Goal: Information Seeking & Learning: Learn about a topic

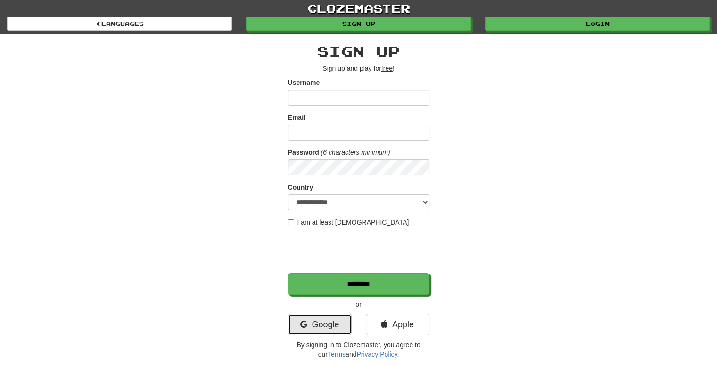
click at [325, 326] on link "Google" at bounding box center [320, 325] width 64 height 22
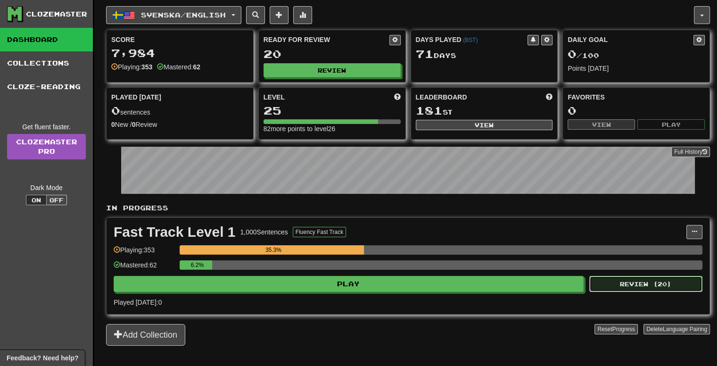
click at [630, 282] on button "Review ( 20 )" at bounding box center [645, 284] width 113 height 16
select select "**"
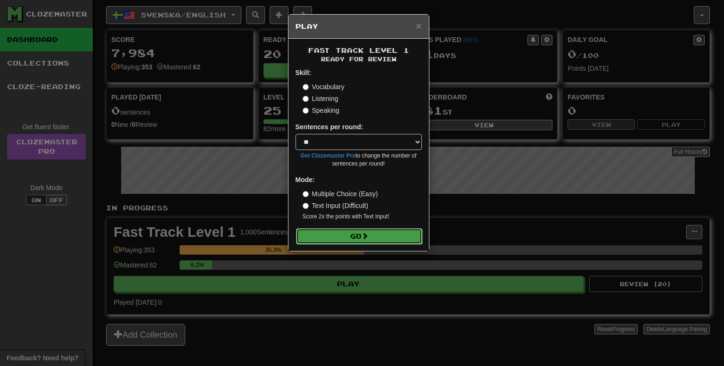
click at [389, 228] on form "Skill: Vocabulary Listening Speaking Sentences per round: * ** ** ** ** ** *** …" at bounding box center [359, 156] width 126 height 176
click at [399, 239] on button "Go" at bounding box center [359, 236] width 126 height 16
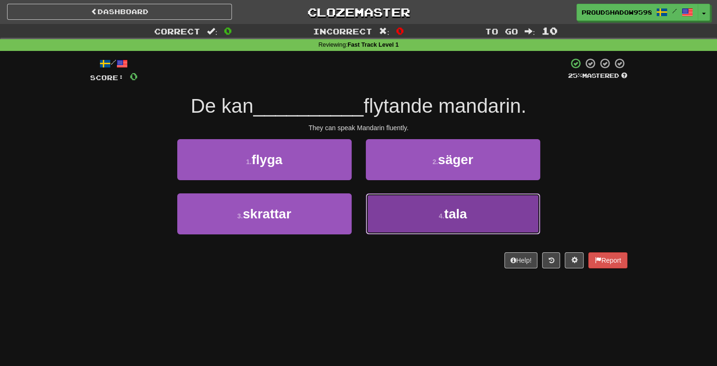
click at [406, 224] on button "4 . tala" at bounding box center [453, 213] width 174 height 41
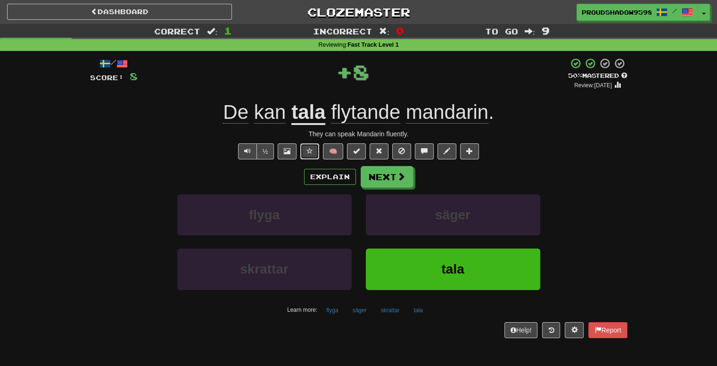
click at [312, 157] on button at bounding box center [309, 151] width 19 height 16
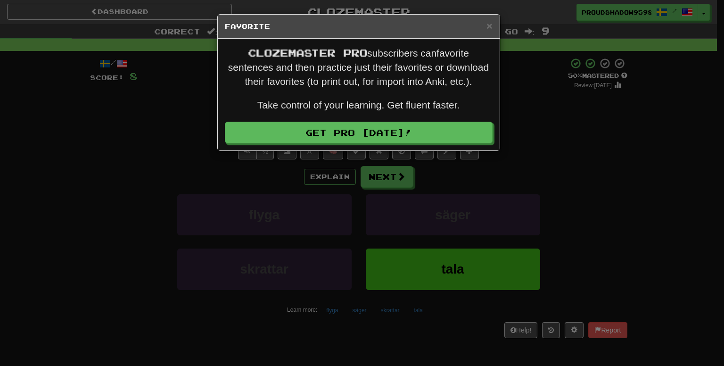
click at [513, 174] on div "× Favorite Clozemaster Pro subscribers can favorite sentences and then practice…" at bounding box center [362, 183] width 724 height 366
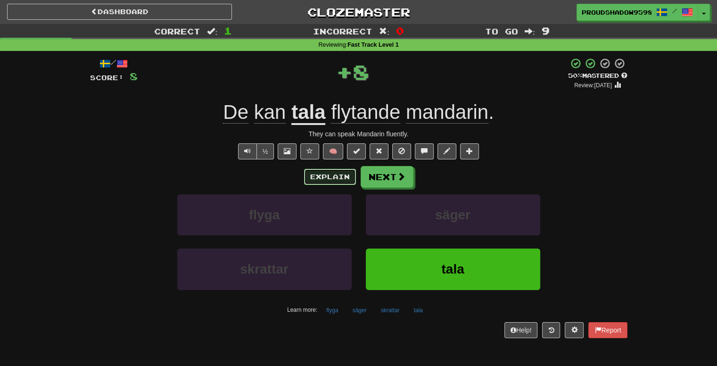
click at [351, 173] on button "Explain" at bounding box center [330, 177] width 52 height 16
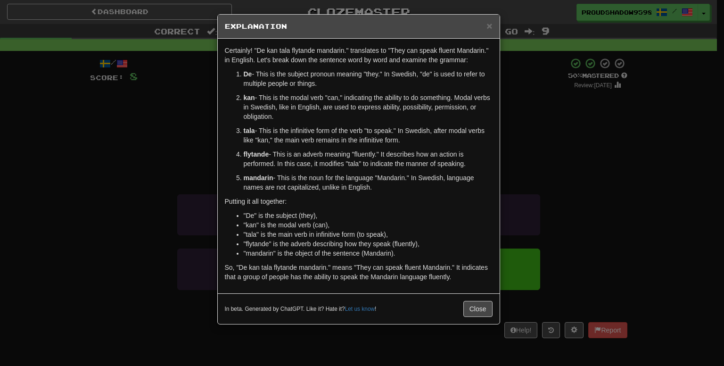
click at [505, 177] on div "× Explanation Certainly! "De kan tala flytande mandarin." translates to "They c…" at bounding box center [362, 183] width 724 height 366
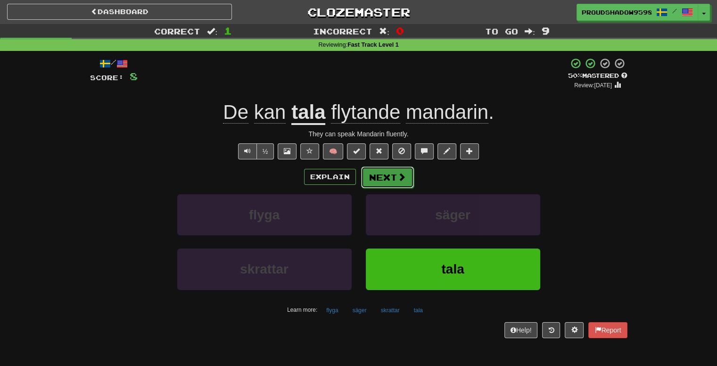
click at [394, 180] on button "Next" at bounding box center [387, 177] width 53 height 22
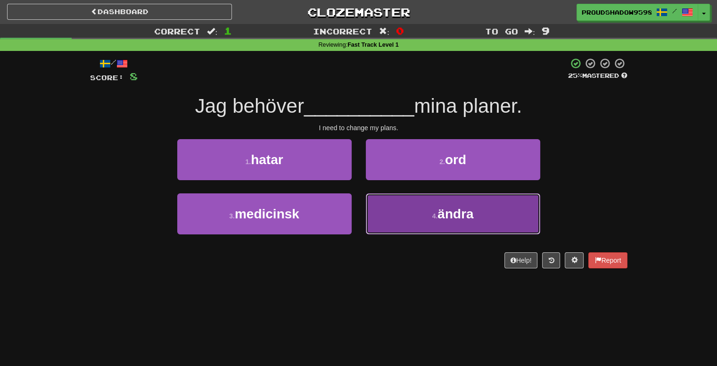
click at [413, 210] on button "4 . ändra" at bounding box center [453, 213] width 174 height 41
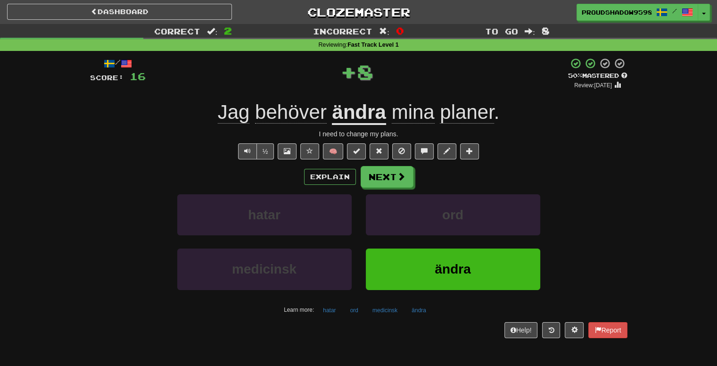
click at [351, 185] on div "Explain Next" at bounding box center [359, 177] width 538 height 22
click at [324, 171] on button "Explain" at bounding box center [330, 177] width 52 height 16
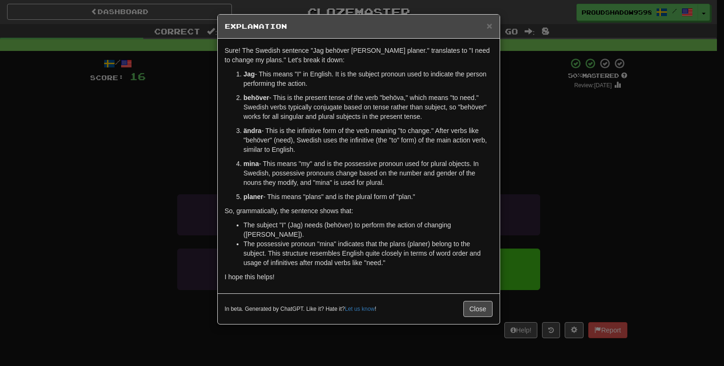
click at [487, 175] on p "mina - This means "my" and is the possessive pronoun used for plural objects. I…" at bounding box center [368, 173] width 249 height 28
click at [551, 182] on div "× Explanation Sure! The Swedish sentence "Jag behöver ändra mina planer." trans…" at bounding box center [362, 183] width 724 height 366
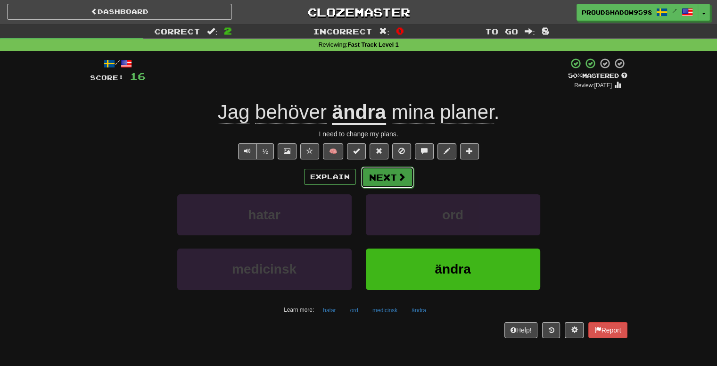
click at [400, 178] on span at bounding box center [402, 177] width 8 height 8
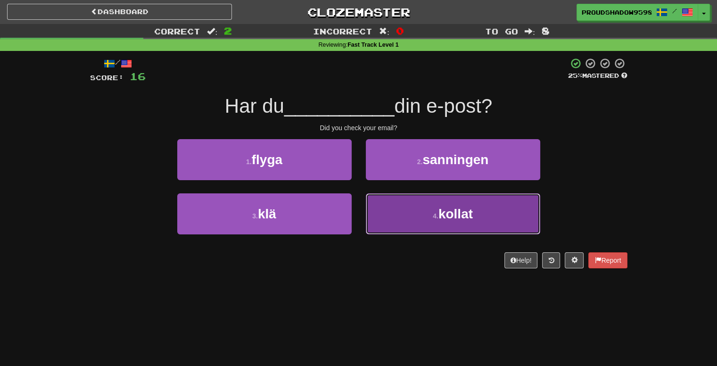
click at [390, 216] on button "4 . kollat" at bounding box center [453, 213] width 174 height 41
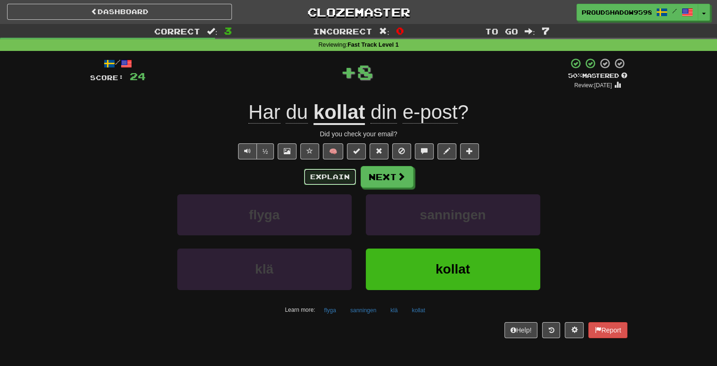
click at [333, 172] on button "Explain" at bounding box center [330, 177] width 52 height 16
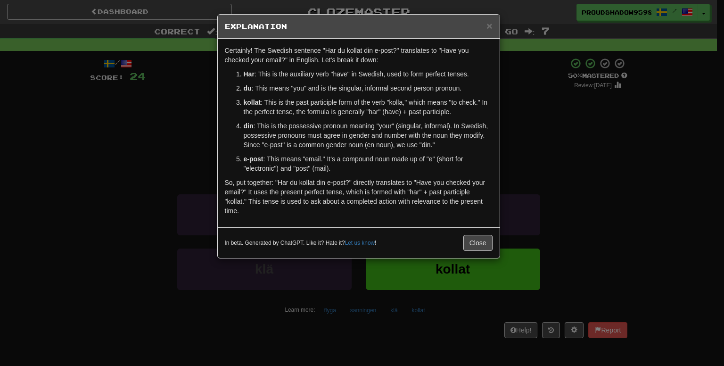
click at [552, 164] on div "× Explanation Certainly! The Swedish sentence "Har du kollat din e-post?" trans…" at bounding box center [362, 183] width 724 height 366
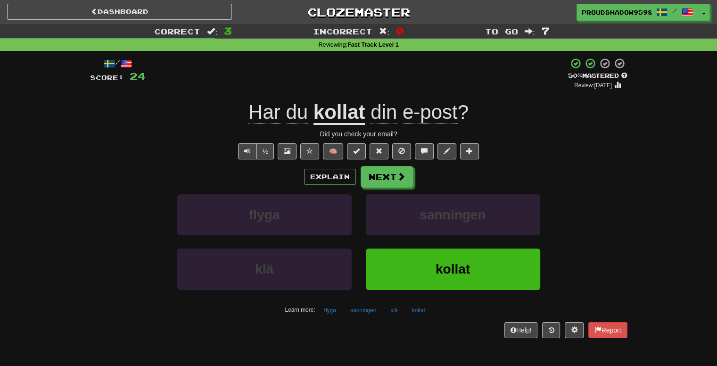
click at [418, 174] on div "Explain Next" at bounding box center [359, 177] width 538 height 22
click at [412, 175] on div "Explain Next" at bounding box center [359, 177] width 538 height 22
click at [410, 176] on button "Next" at bounding box center [387, 177] width 53 height 22
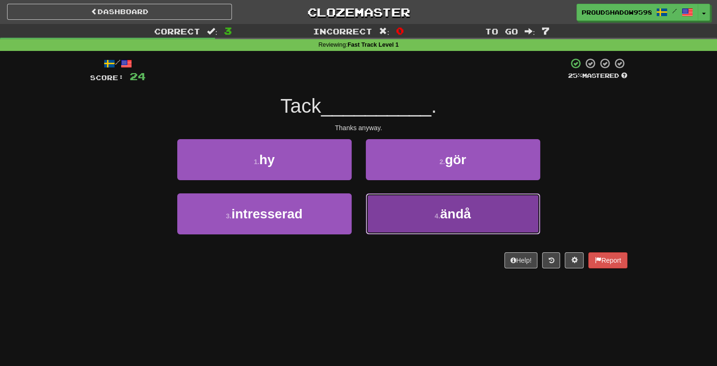
click at [380, 208] on button "4 . ändå" at bounding box center [453, 213] width 174 height 41
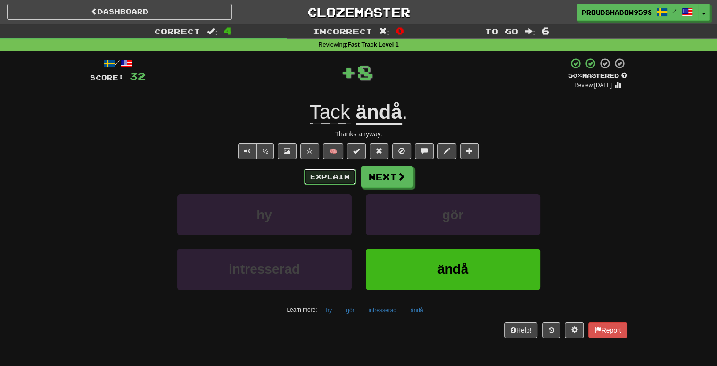
click at [336, 181] on button "Explain" at bounding box center [330, 177] width 52 height 16
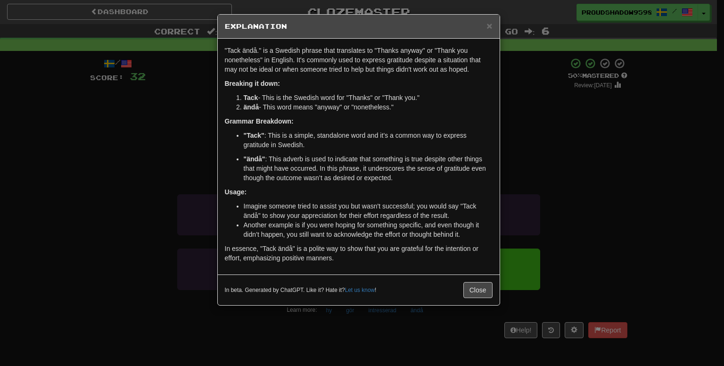
click at [546, 178] on div "× Explanation "Tack ändå." is a Swedish phrase that translates to "Thanks anywa…" at bounding box center [362, 183] width 724 height 366
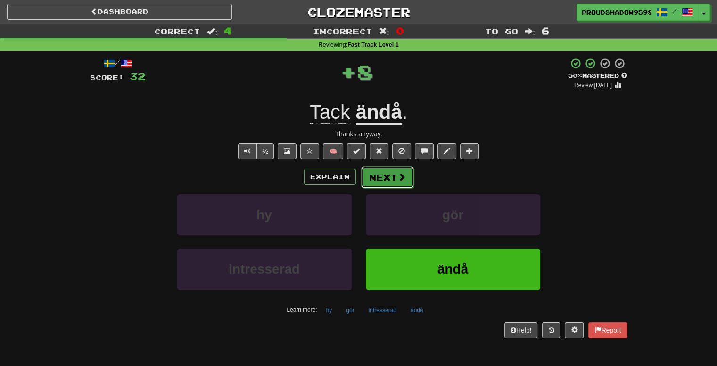
click at [395, 175] on button "Next" at bounding box center [387, 177] width 53 height 22
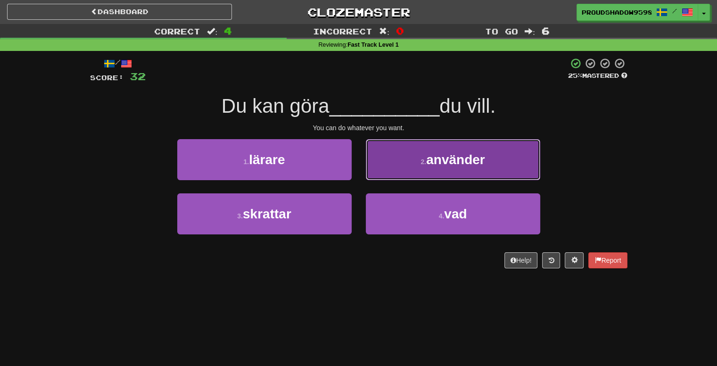
click at [397, 174] on button "2 . använder" at bounding box center [453, 159] width 174 height 41
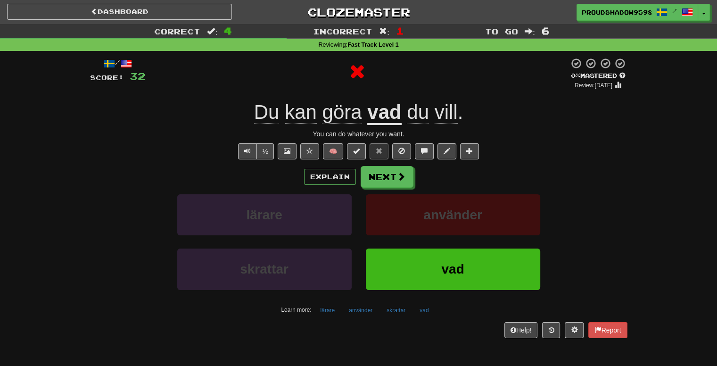
click at [356, 178] on div "Explain Next" at bounding box center [359, 177] width 538 height 22
click at [342, 175] on button "Explain" at bounding box center [330, 177] width 52 height 16
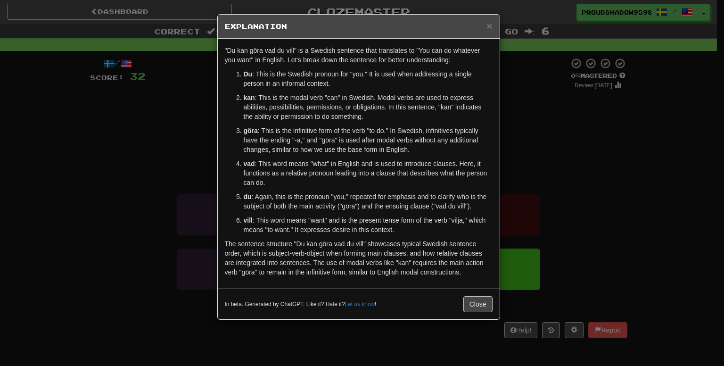
click at [528, 190] on div "× Explanation "Du kan göra vad du vill" is a Swedish sentence that translates t…" at bounding box center [362, 183] width 724 height 366
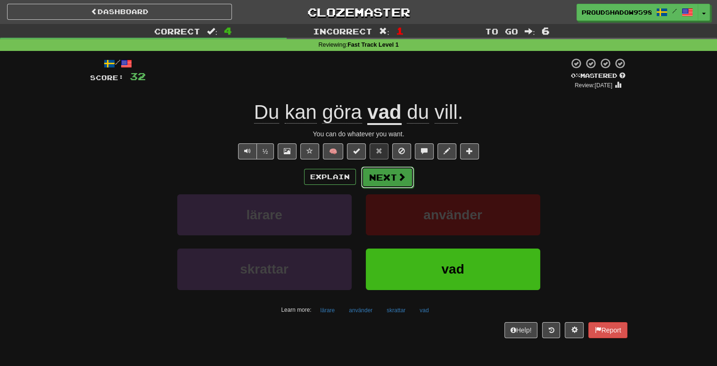
click at [403, 181] on span at bounding box center [402, 177] width 8 height 8
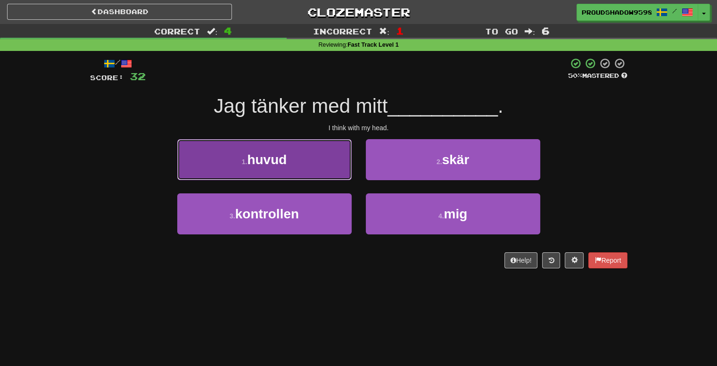
click at [273, 157] on span "huvud" at bounding box center [267, 159] width 40 height 15
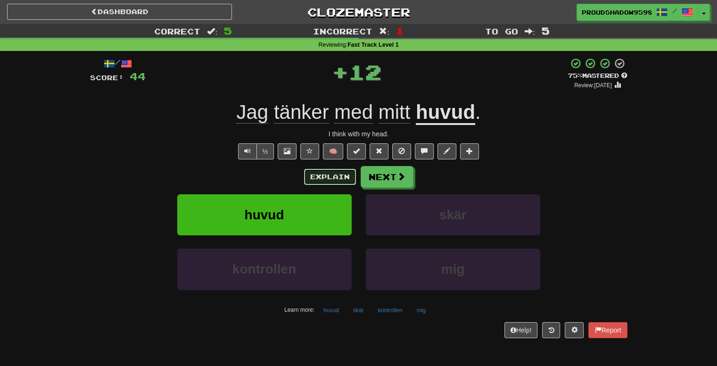
click at [317, 172] on button "Explain" at bounding box center [330, 177] width 52 height 16
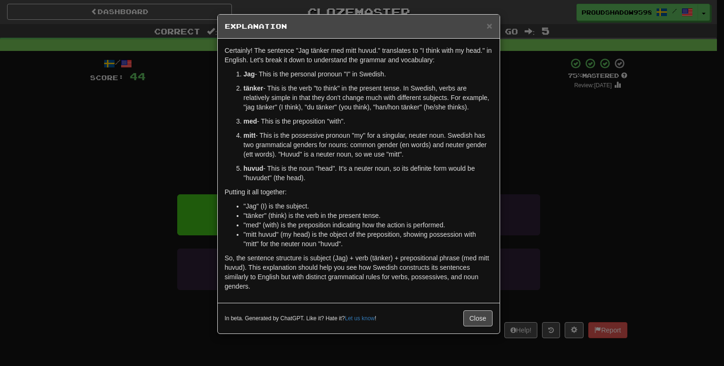
click at [503, 182] on div "× Explanation Certainly! The sentence "Jag tänker med mitt huvud." translates t…" at bounding box center [362, 183] width 724 height 366
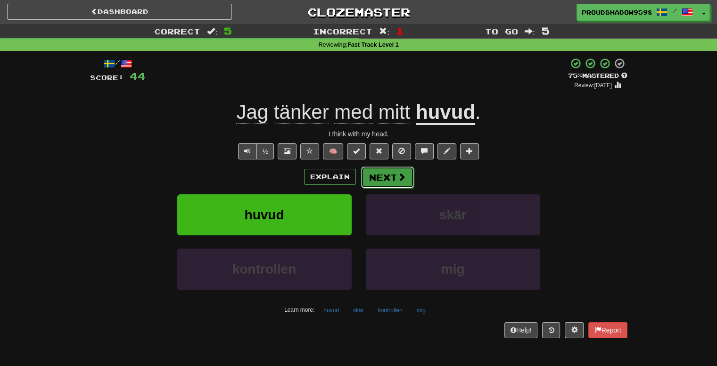
click at [390, 179] on button "Next" at bounding box center [387, 177] width 53 height 22
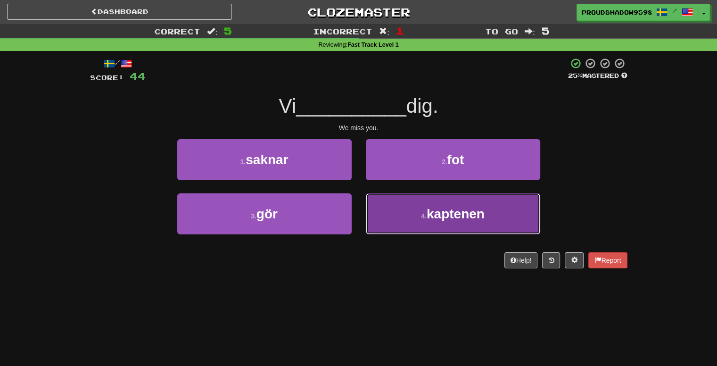
click at [390, 200] on button "4 . kaptenen" at bounding box center [453, 213] width 174 height 41
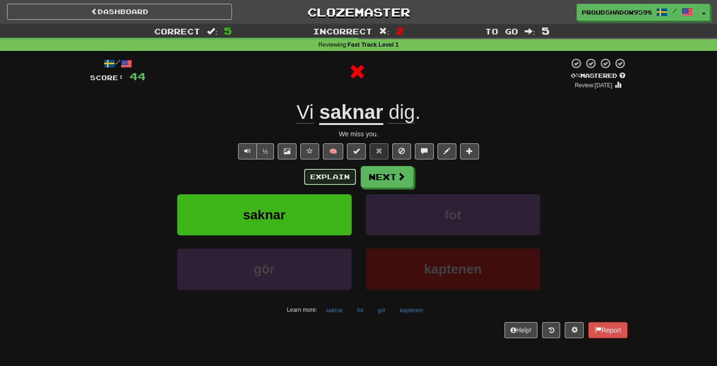
click at [345, 182] on button "Explain" at bounding box center [330, 177] width 52 height 16
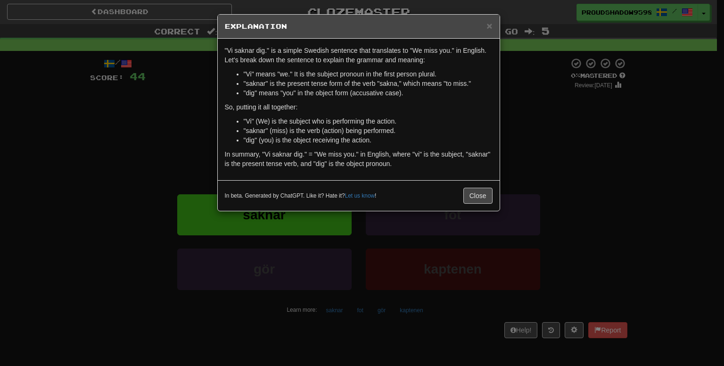
click at [588, 175] on div "× Explanation "Vi saknar dig." is a simple Swedish sentence that translates to …" at bounding box center [362, 183] width 724 height 366
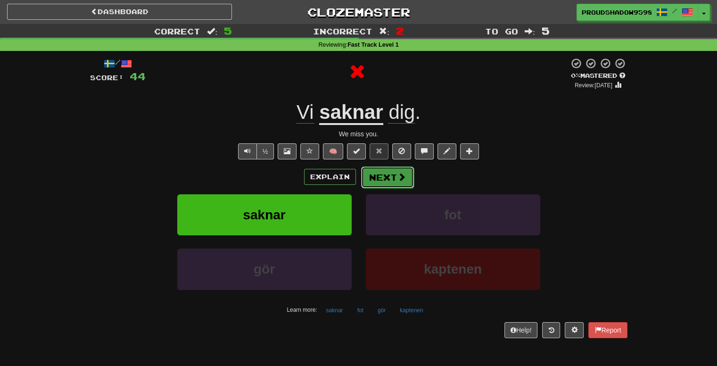
click at [390, 182] on button "Next" at bounding box center [387, 177] width 53 height 22
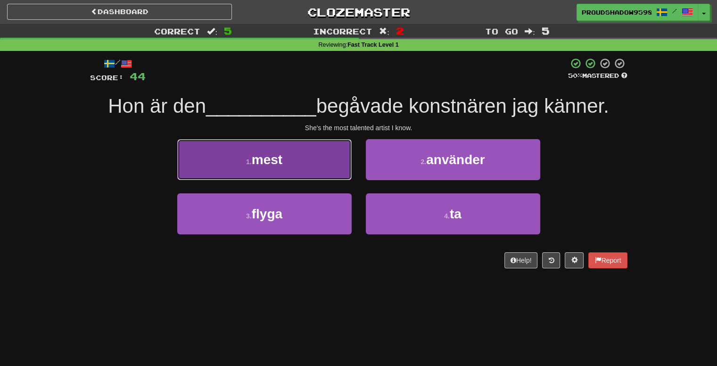
click at [322, 168] on button "1 . mest" at bounding box center [264, 159] width 174 height 41
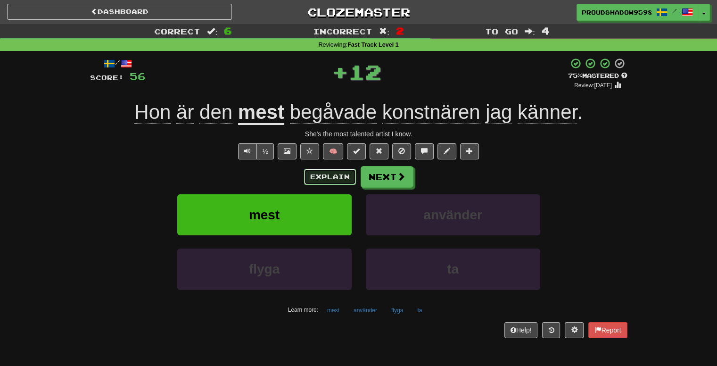
click at [326, 176] on button "Explain" at bounding box center [330, 177] width 52 height 16
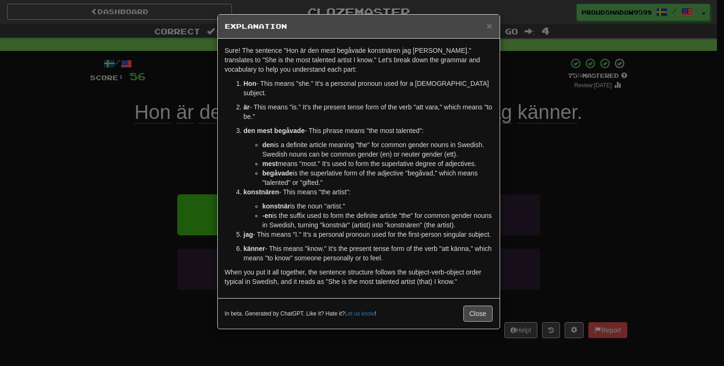
click at [503, 193] on div "× Explanation Sure! The sentence "Hon är den mest begåvade konstnären jag känne…" at bounding box center [362, 183] width 724 height 366
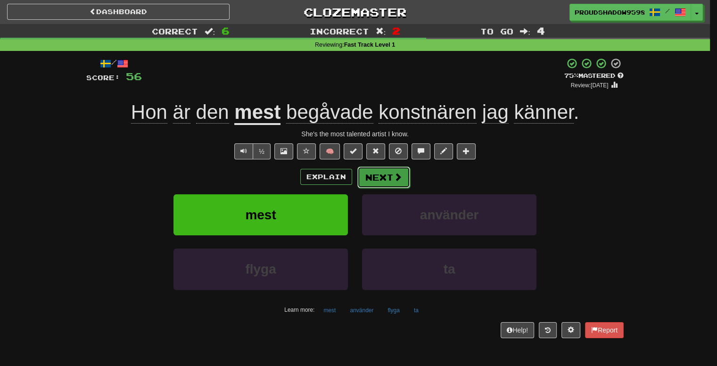
click at [379, 182] on button "Next" at bounding box center [383, 177] width 53 height 22
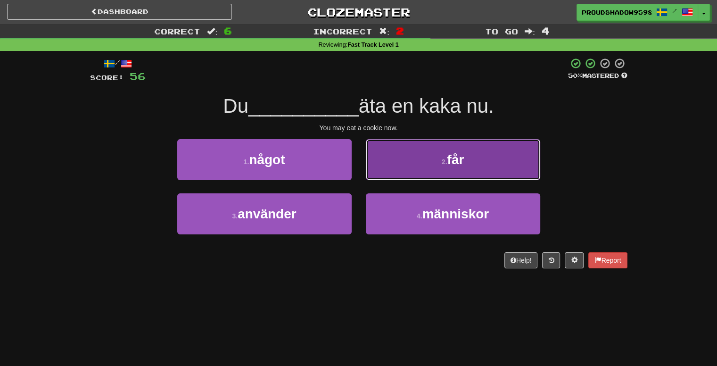
click at [472, 173] on button "2 . får" at bounding box center [453, 159] width 174 height 41
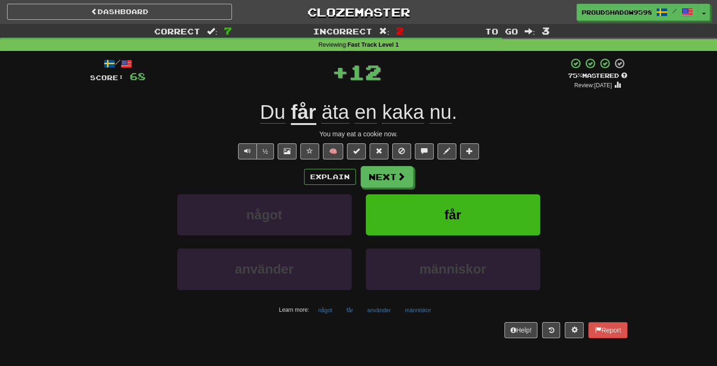
click at [315, 184] on div "Explain Next" at bounding box center [359, 177] width 538 height 22
click at [315, 179] on button "Explain" at bounding box center [330, 177] width 52 height 16
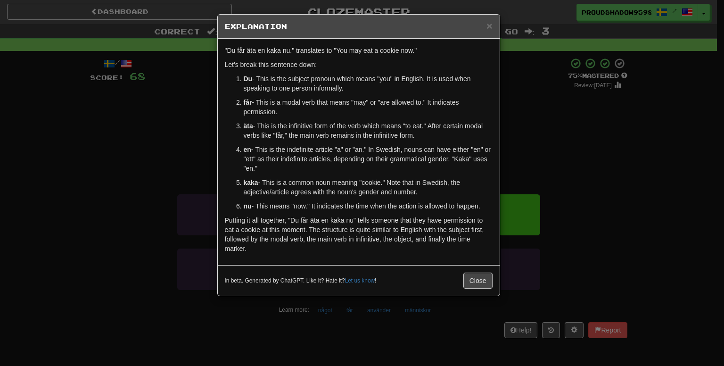
click at [544, 118] on div "× Explanation "Du får äta en kaka nu." translates to "You may eat a cookie now.…" at bounding box center [362, 183] width 724 height 366
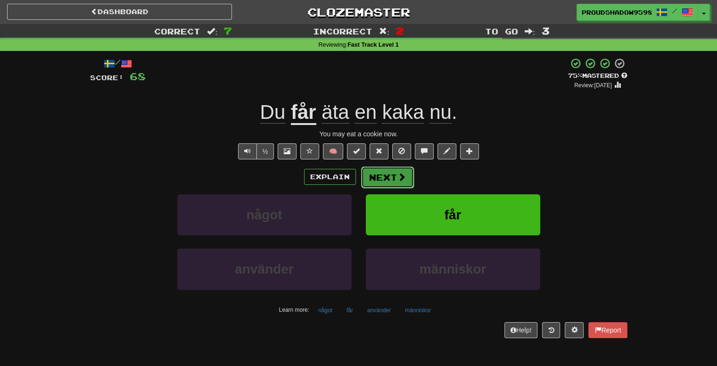
click at [380, 178] on button "Next" at bounding box center [387, 177] width 53 height 22
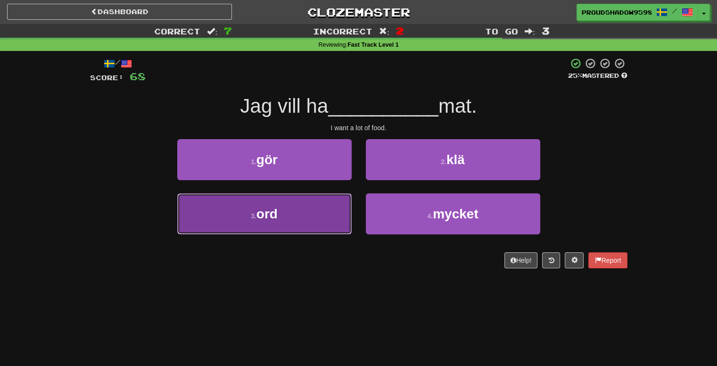
click at [344, 211] on button "3 . ord" at bounding box center [264, 213] width 174 height 41
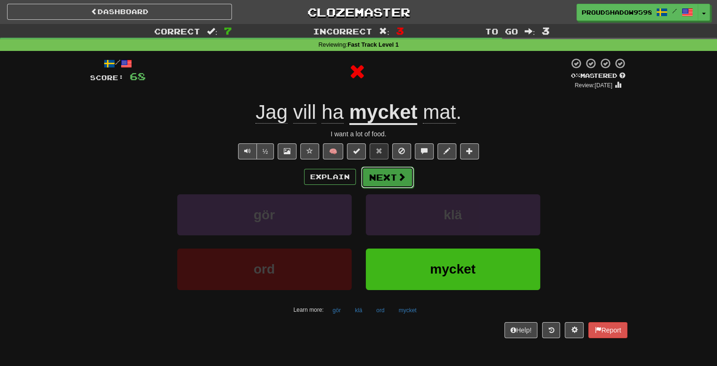
click at [376, 178] on button "Next" at bounding box center [387, 177] width 53 height 22
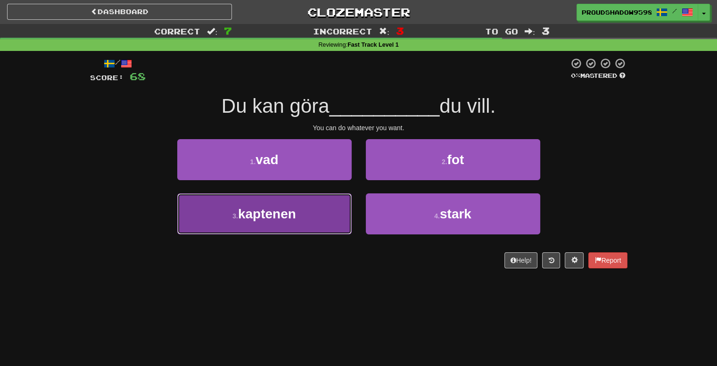
click at [330, 215] on button "3 . kaptenen" at bounding box center [264, 213] width 174 height 41
click at [330, 180] on button "1 . vad" at bounding box center [264, 159] width 174 height 41
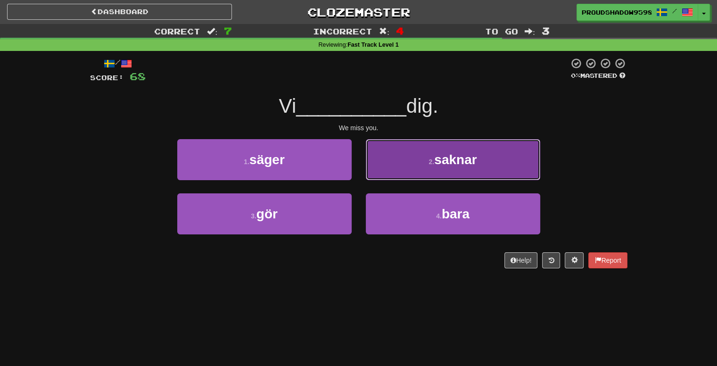
click at [384, 174] on button "2 . saknar" at bounding box center [453, 159] width 174 height 41
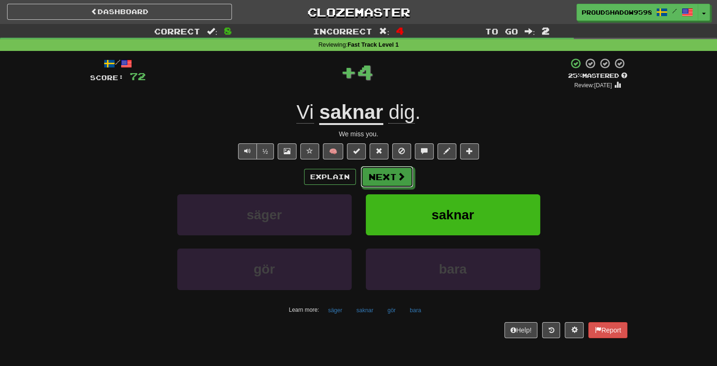
click at [384, 174] on button "Next" at bounding box center [387, 177] width 53 height 22
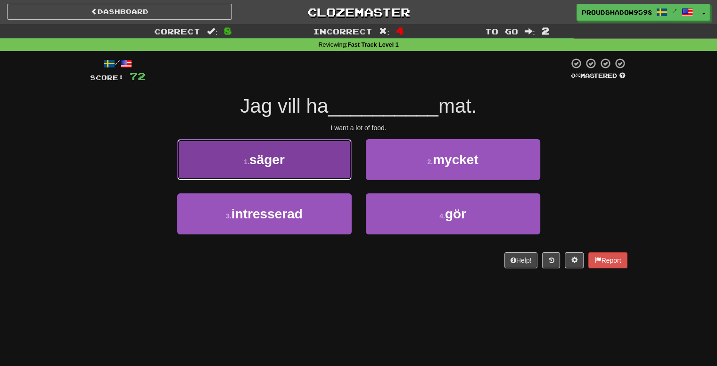
click at [329, 176] on button "1 . säger" at bounding box center [264, 159] width 174 height 41
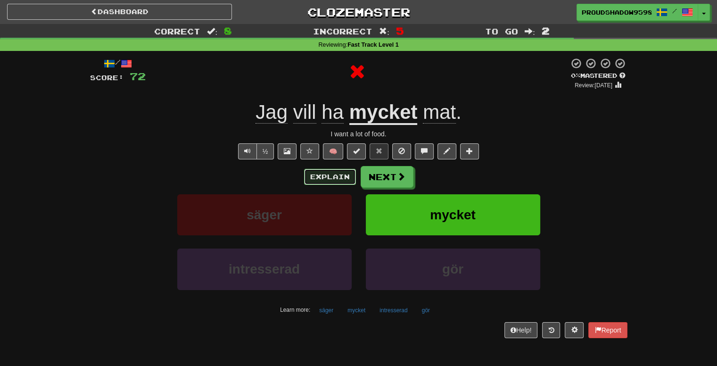
click at [338, 175] on button "Explain" at bounding box center [330, 177] width 52 height 16
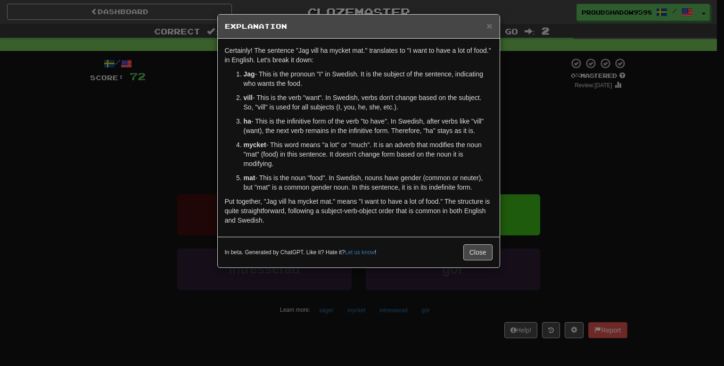
click at [541, 165] on div "× Explanation Certainly! The sentence "Jag vill ha mycket mat." translates to "…" at bounding box center [362, 183] width 724 height 366
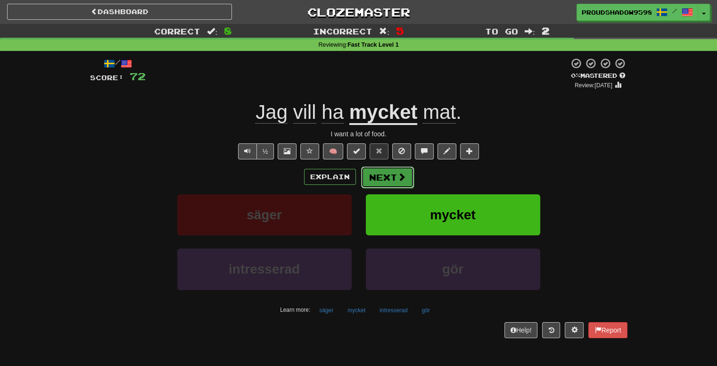
click at [379, 174] on button "Next" at bounding box center [387, 177] width 53 height 22
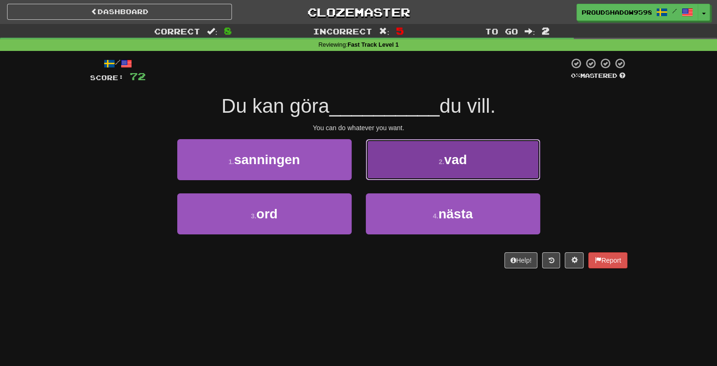
click at [405, 157] on button "2 . vad" at bounding box center [453, 159] width 174 height 41
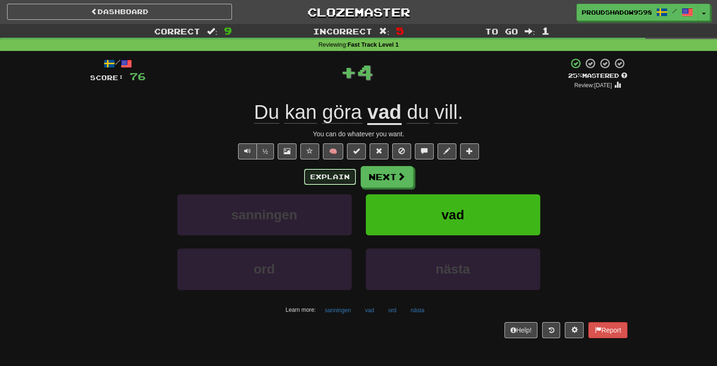
click at [351, 176] on button "Explain" at bounding box center [330, 177] width 52 height 16
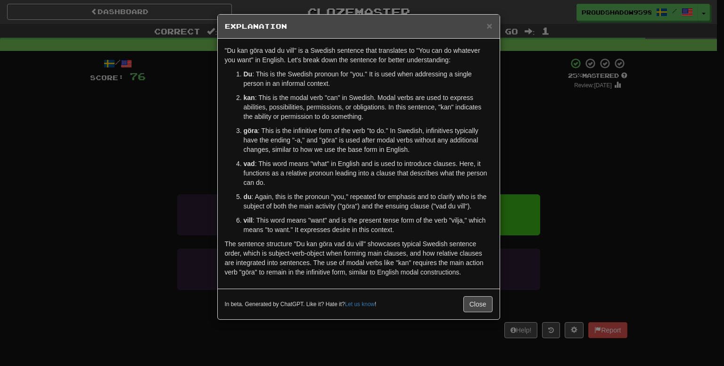
click at [562, 161] on div "× Explanation "Du kan göra vad du vill" is a Swedish sentence that translates t…" at bounding box center [362, 183] width 724 height 366
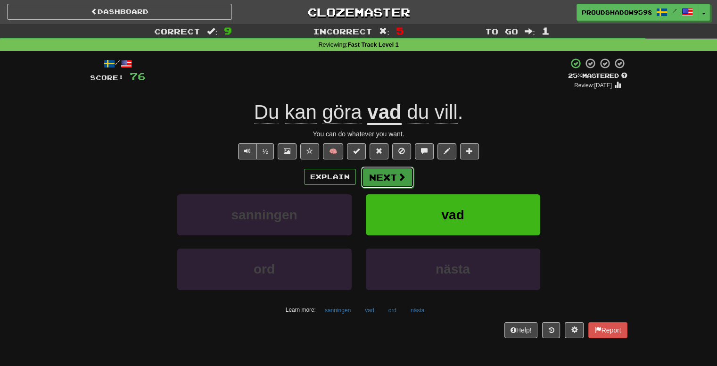
click at [401, 184] on button "Next" at bounding box center [387, 177] width 53 height 22
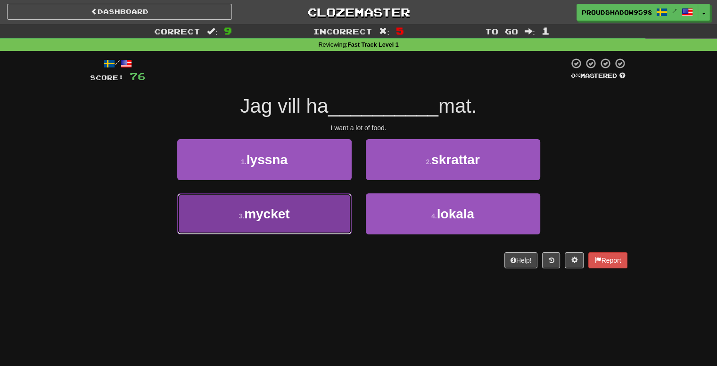
click at [324, 200] on button "3 . mycket" at bounding box center [264, 213] width 174 height 41
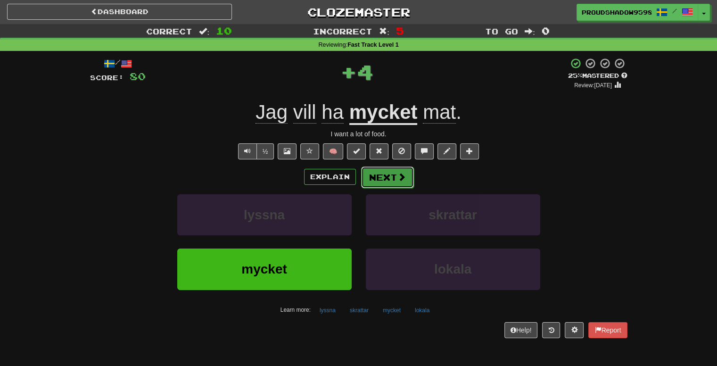
drag, startPoint x: 381, startPoint y: 175, endPoint x: 363, endPoint y: 185, distance: 20.5
click at [363, 185] on button "Next" at bounding box center [387, 177] width 53 height 22
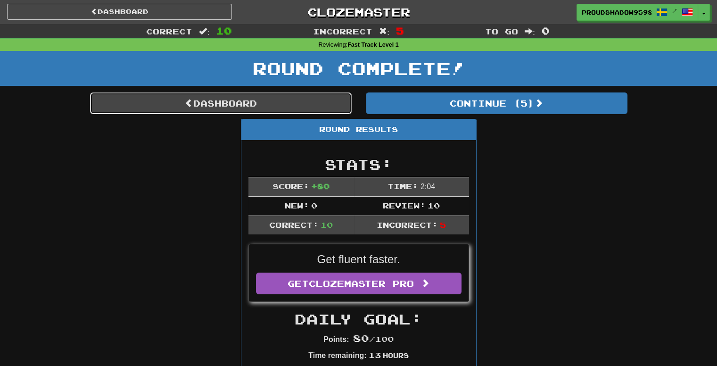
click at [317, 102] on link "Dashboard" at bounding box center [221, 103] width 262 height 22
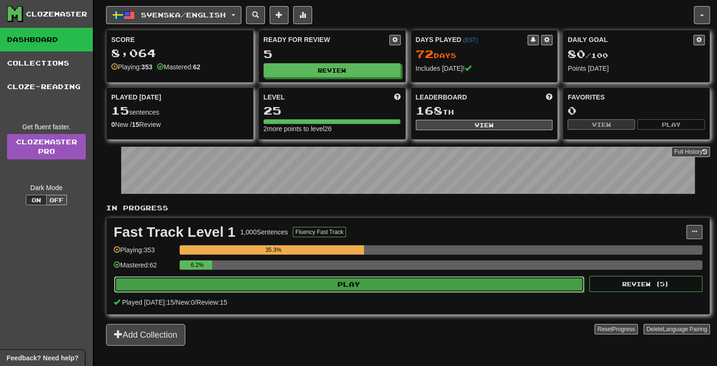
click at [455, 282] on button "Play" at bounding box center [349, 284] width 470 height 16
select select "**"
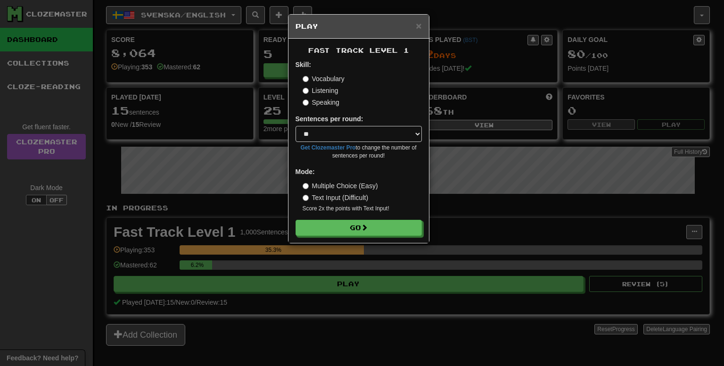
click at [401, 236] on div "Fast Track Level 1 Skill: Vocabulary Listening Speaking Sentences per round: * …" at bounding box center [359, 141] width 141 height 204
click at [398, 226] on button "Go" at bounding box center [359, 228] width 126 height 16
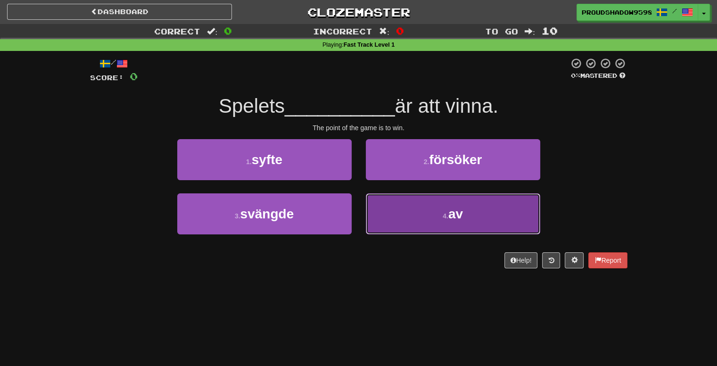
click at [394, 223] on button "4 . av" at bounding box center [453, 213] width 174 height 41
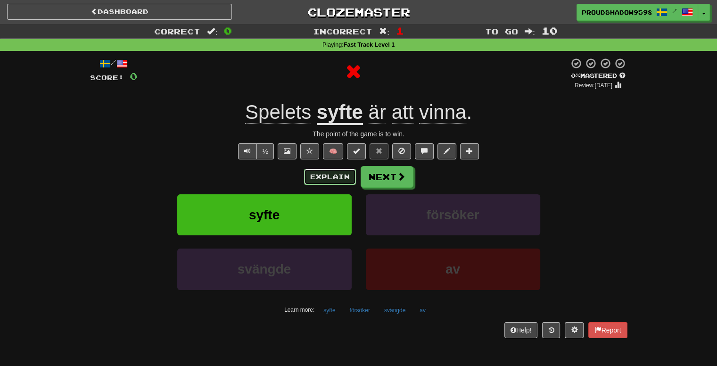
click at [331, 178] on button "Explain" at bounding box center [330, 177] width 52 height 16
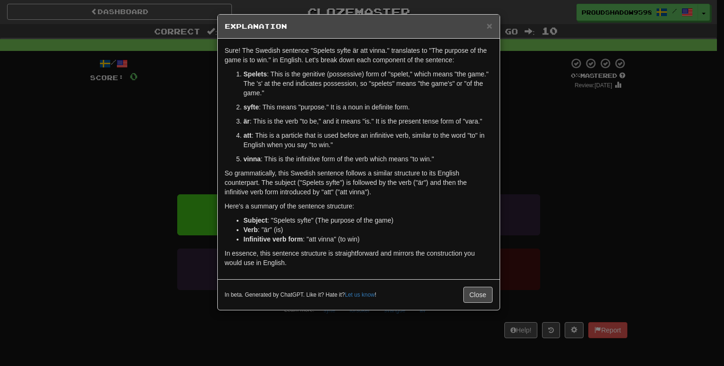
click at [515, 181] on div "× Explanation Sure! The Swedish sentence "Spelets syfte är att vinna." translat…" at bounding box center [362, 183] width 724 height 366
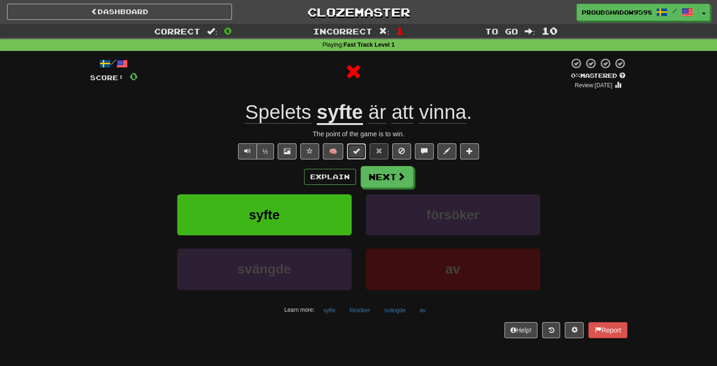
click at [353, 157] on button at bounding box center [356, 151] width 19 height 16
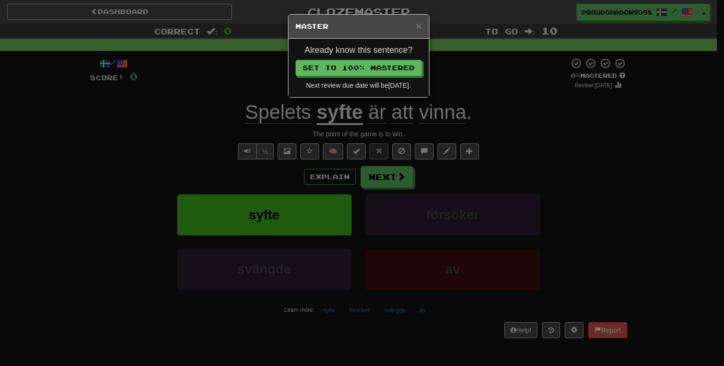
click at [476, 174] on div "× Master Already know this sentence? Set to 100% Mastered Next review due date …" at bounding box center [362, 183] width 724 height 366
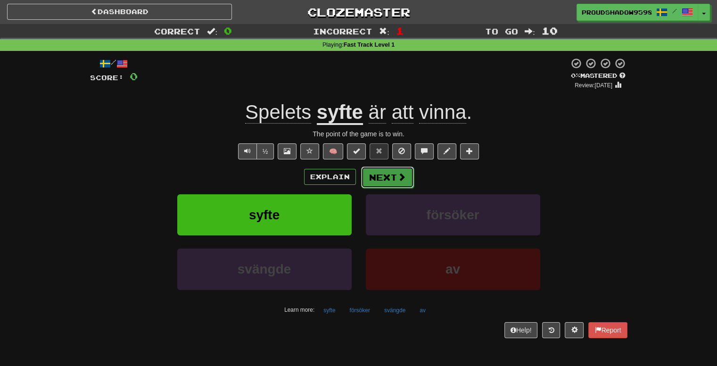
click at [403, 174] on span at bounding box center [402, 177] width 8 height 8
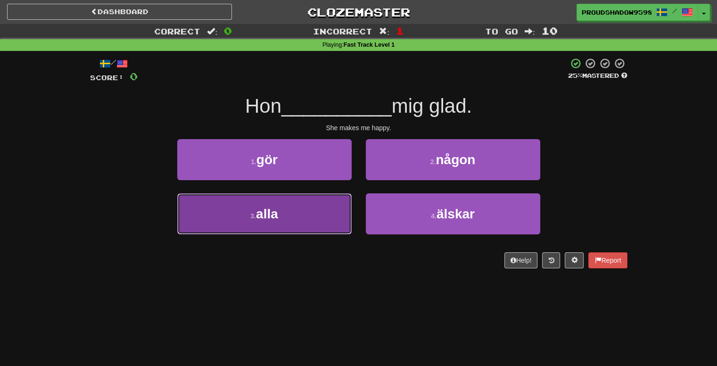
click at [331, 230] on button "3 . alla" at bounding box center [264, 213] width 174 height 41
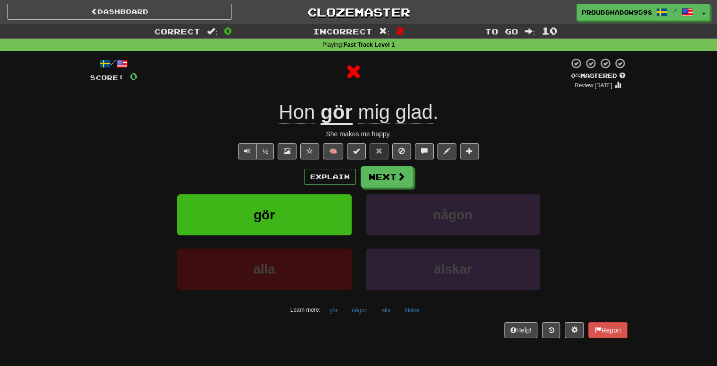
click at [348, 189] on div "Explain Next gör någon alla älskar Learn more: gör någon alla älskar" at bounding box center [359, 241] width 538 height 151
click at [369, 180] on button "Next" at bounding box center [387, 177] width 53 height 22
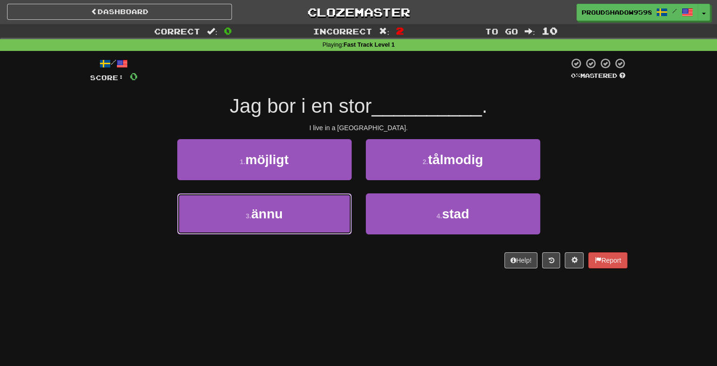
drag, startPoint x: 330, startPoint y: 208, endPoint x: 351, endPoint y: 249, distance: 46.0
click at [350, 249] on div "/ Score: 0 0 % Mastered Jag bor i en stor __________ . I live in a big city. 1 …" at bounding box center [359, 163] width 538 height 211
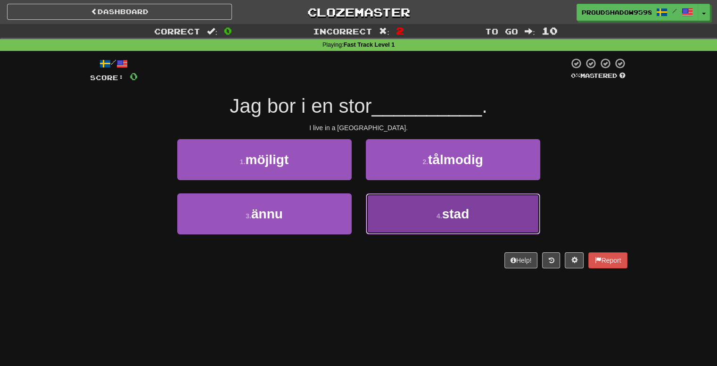
click at [377, 223] on button "4 . stad" at bounding box center [453, 213] width 174 height 41
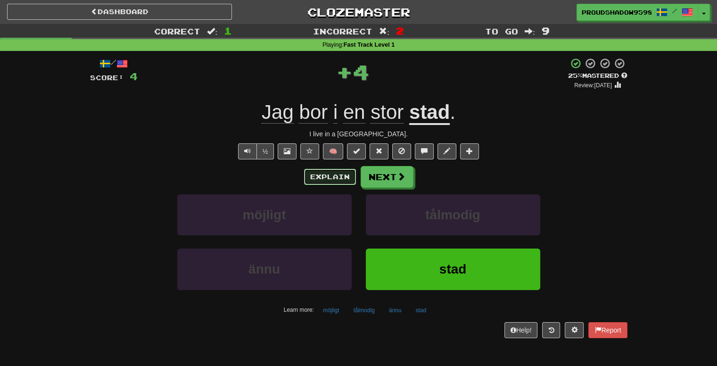
click at [335, 183] on button "Explain" at bounding box center [330, 177] width 52 height 16
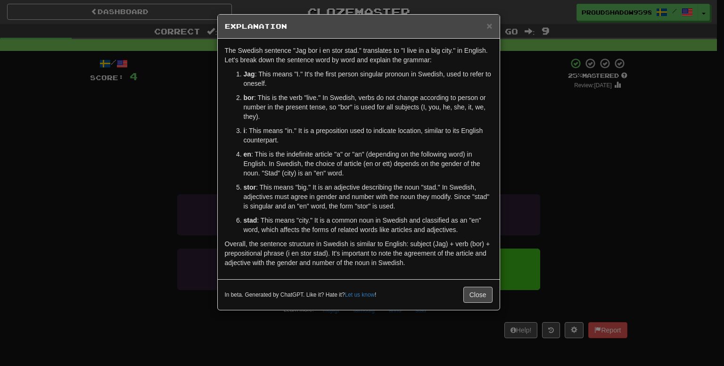
drag, startPoint x: 509, startPoint y: 183, endPoint x: 471, endPoint y: 188, distance: 38.5
click at [509, 183] on div "× Explanation The Swedish sentence "Jag bor i en stor stad." translates to "I l…" at bounding box center [362, 183] width 724 height 366
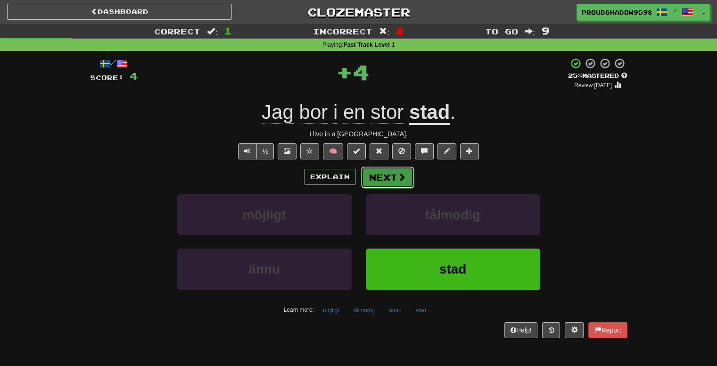
click at [385, 182] on button "Next" at bounding box center [387, 177] width 53 height 22
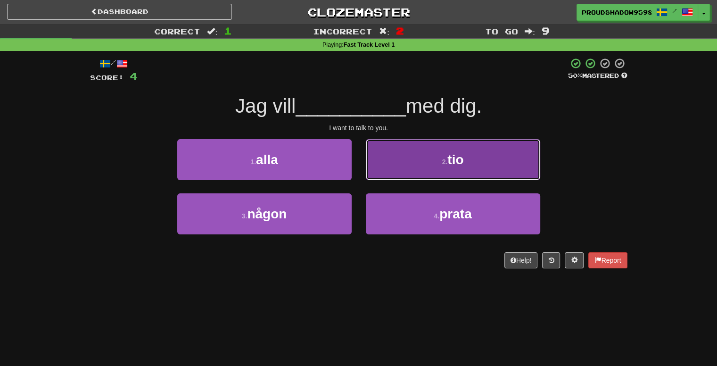
click at [382, 168] on button "2 . tio" at bounding box center [453, 159] width 174 height 41
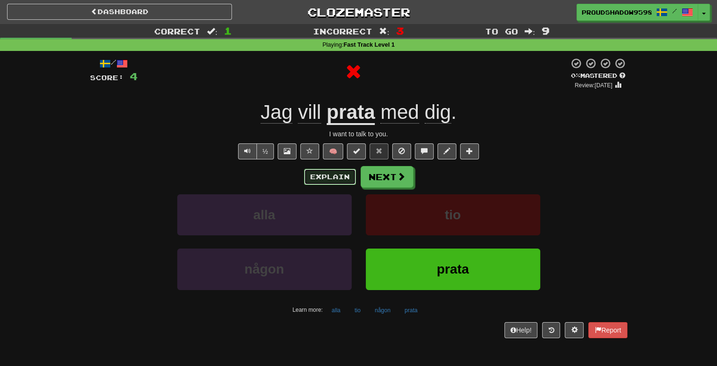
click at [343, 174] on button "Explain" at bounding box center [330, 177] width 52 height 16
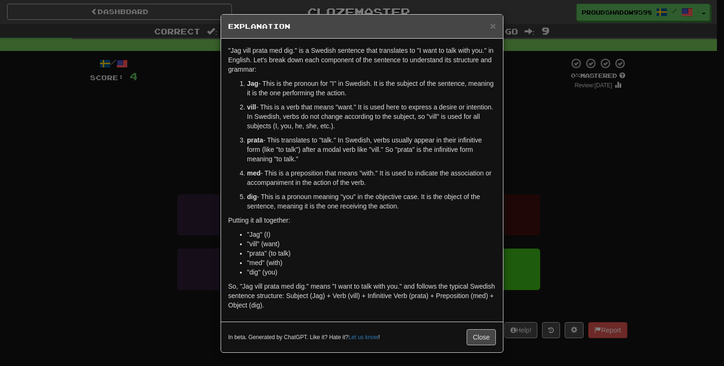
click at [509, 169] on div "× Explanation "Jag vill prata med dig." is a Swedish sentence that translates t…" at bounding box center [362, 183] width 724 height 366
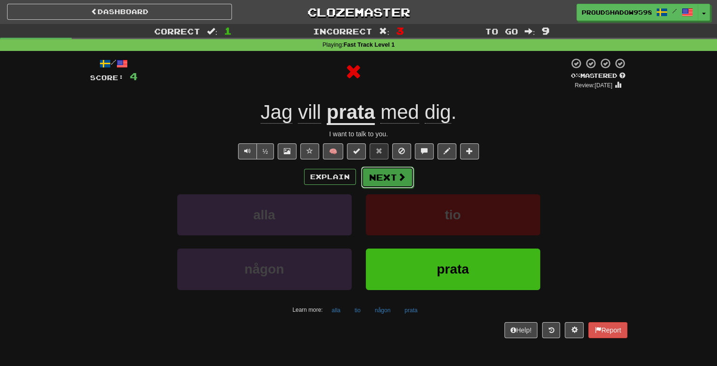
click at [404, 168] on button "Next" at bounding box center [387, 177] width 53 height 22
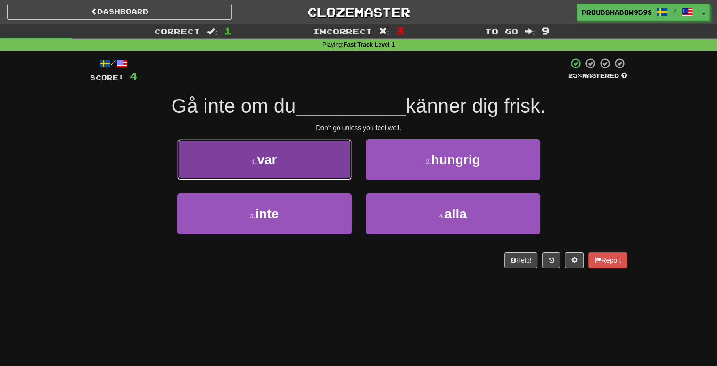
click at [336, 167] on button "1 . var" at bounding box center [264, 159] width 174 height 41
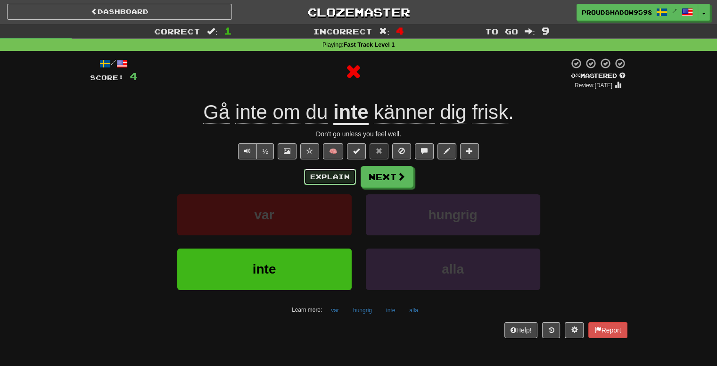
click at [350, 183] on button "Explain" at bounding box center [330, 177] width 52 height 16
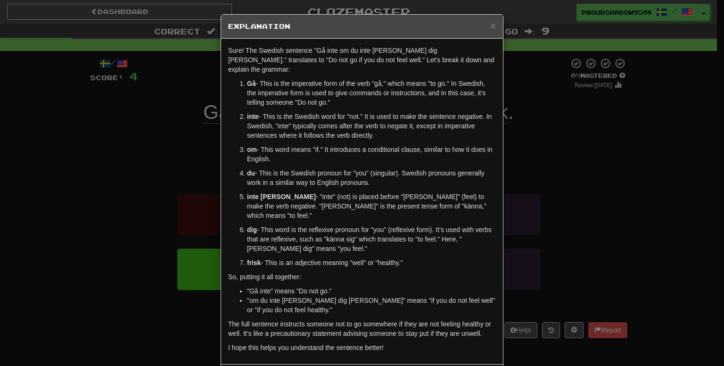
click at [572, 131] on div "× Explanation Sure! The Swedish sentence "Gå inte om du inte känner dig frisk."…" at bounding box center [362, 183] width 724 height 366
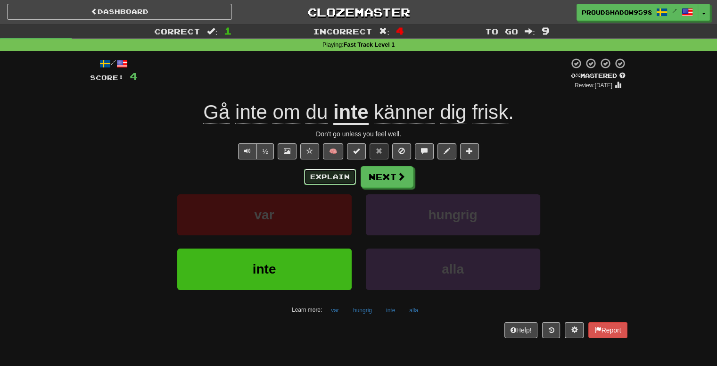
click at [326, 175] on button "Explain" at bounding box center [330, 177] width 52 height 16
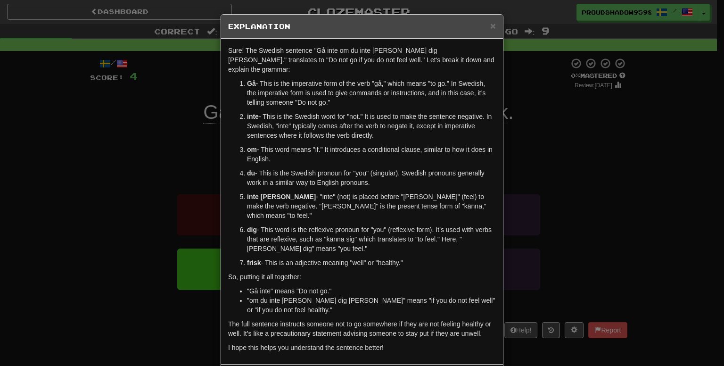
click at [515, 178] on div "× Explanation Sure! The Swedish sentence "Gå inte om du inte känner dig frisk."…" at bounding box center [362, 183] width 724 height 366
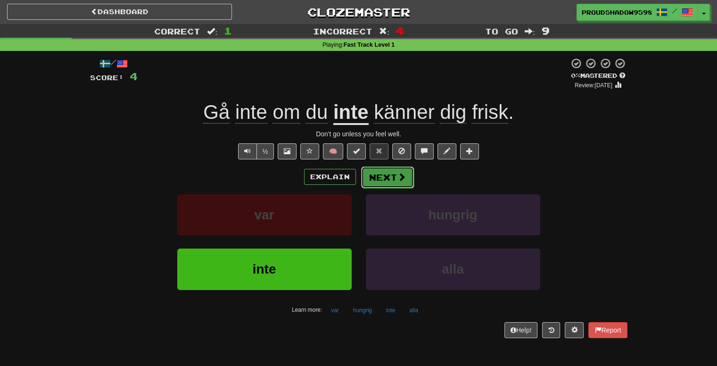
click at [373, 182] on button "Next" at bounding box center [387, 177] width 53 height 22
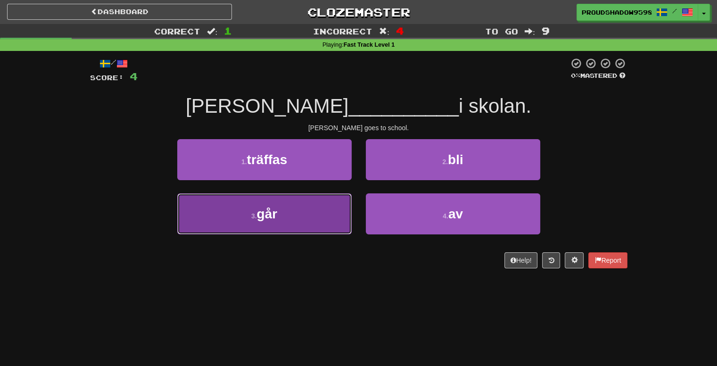
click at [321, 211] on button "3 . går" at bounding box center [264, 213] width 174 height 41
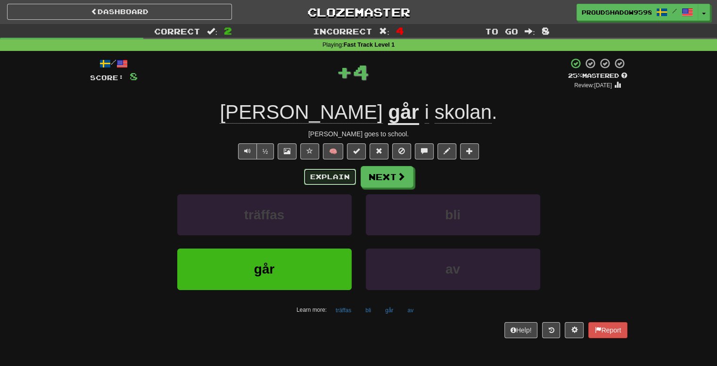
click at [337, 173] on button "Explain" at bounding box center [330, 177] width 52 height 16
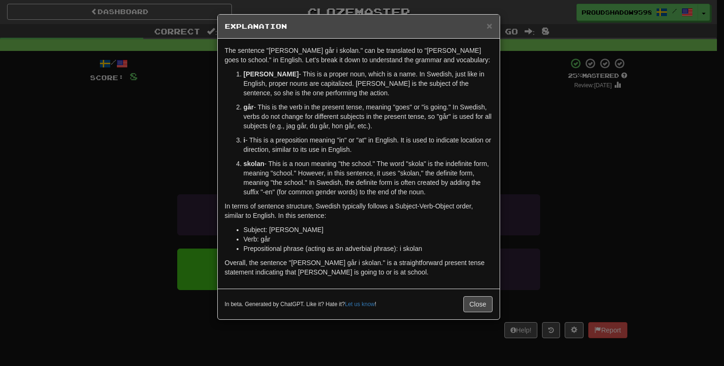
click at [552, 150] on div "× Explanation The sentence "Emily går i skolan." can be translated to "Emily go…" at bounding box center [362, 183] width 724 height 366
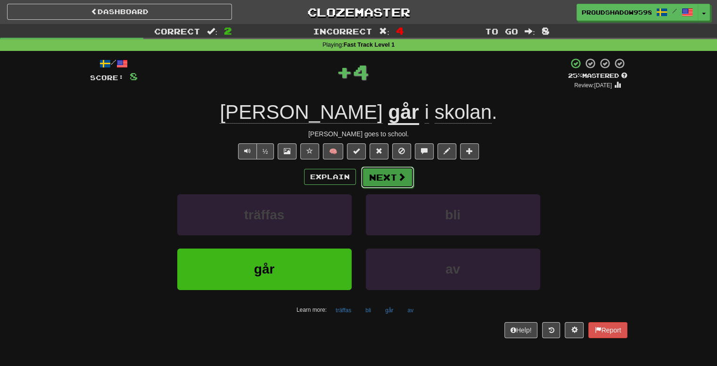
click at [399, 180] on span at bounding box center [402, 177] width 8 height 8
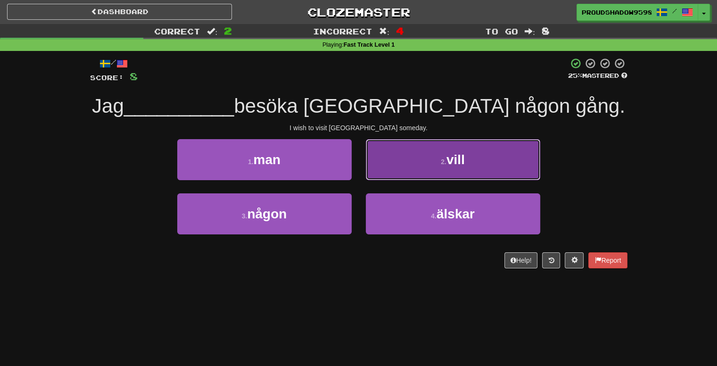
click at [392, 174] on button "2 . vill" at bounding box center [453, 159] width 174 height 41
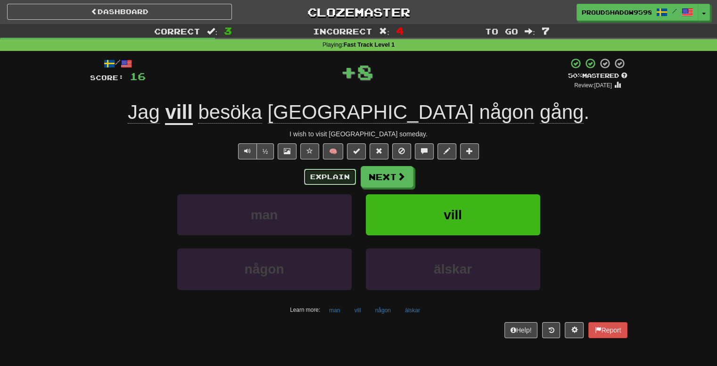
click at [351, 178] on button "Explain" at bounding box center [330, 177] width 52 height 16
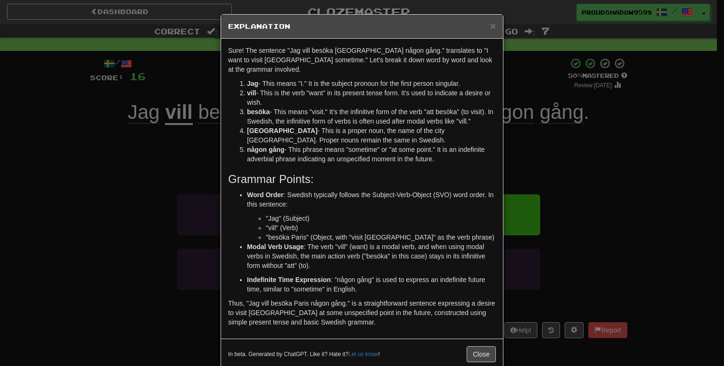
click at [530, 180] on div "× Explanation Sure! The sentence "Jag vill besöka Paris någon gång." translates…" at bounding box center [362, 183] width 724 height 366
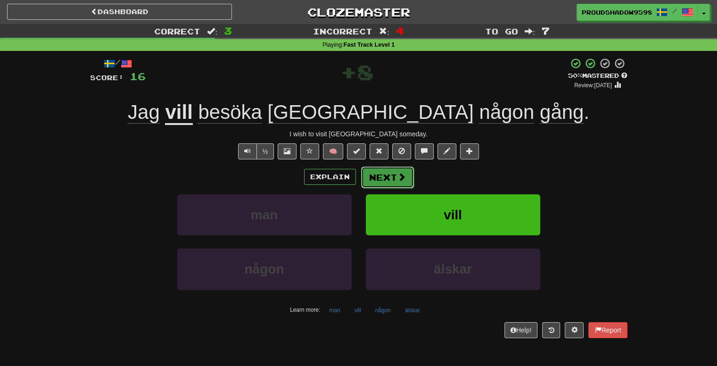
click at [390, 170] on button "Next" at bounding box center [387, 177] width 53 height 22
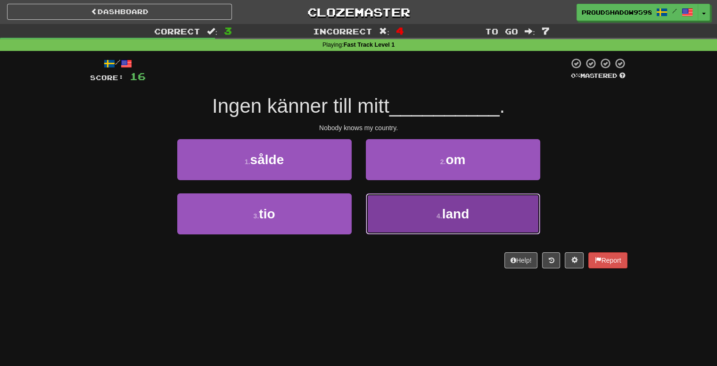
click at [399, 208] on button "4 . land" at bounding box center [453, 213] width 174 height 41
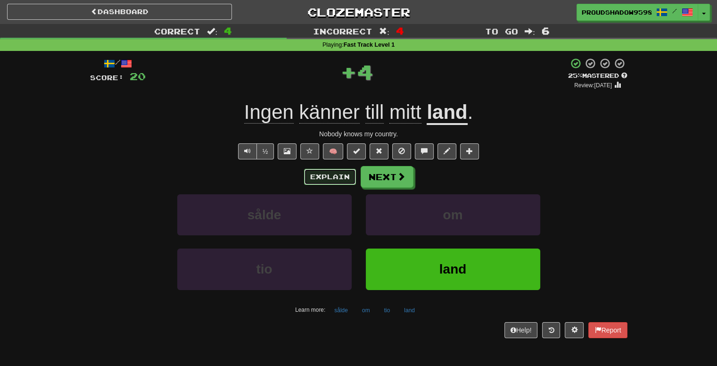
click at [336, 173] on button "Explain" at bounding box center [330, 177] width 52 height 16
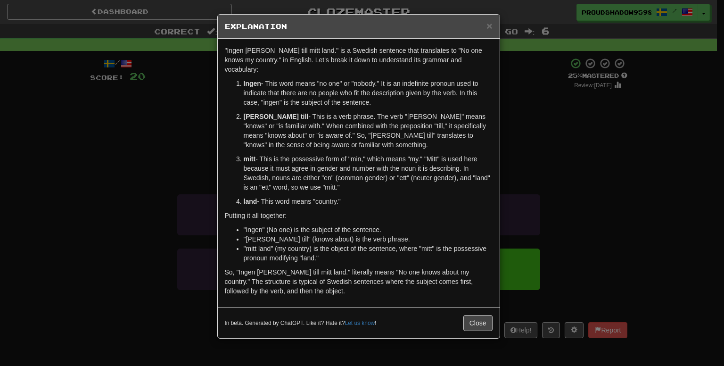
click at [551, 182] on div "× Explanation "Ingen känner till mitt land." is a Swedish sentence that transla…" at bounding box center [362, 183] width 724 height 366
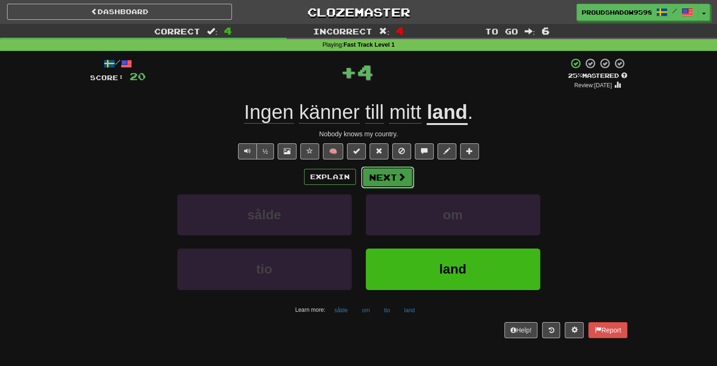
click at [406, 181] on button "Next" at bounding box center [387, 177] width 53 height 22
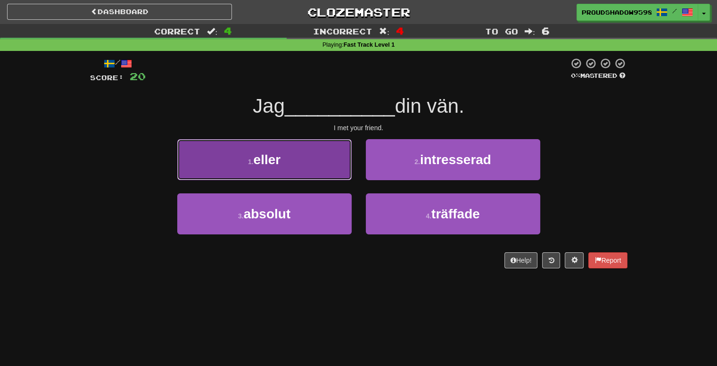
click at [324, 172] on button "1 . eller" at bounding box center [264, 159] width 174 height 41
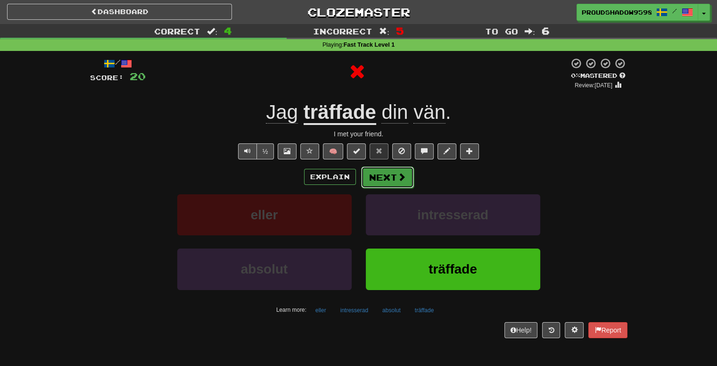
click at [374, 178] on button "Next" at bounding box center [387, 177] width 53 height 22
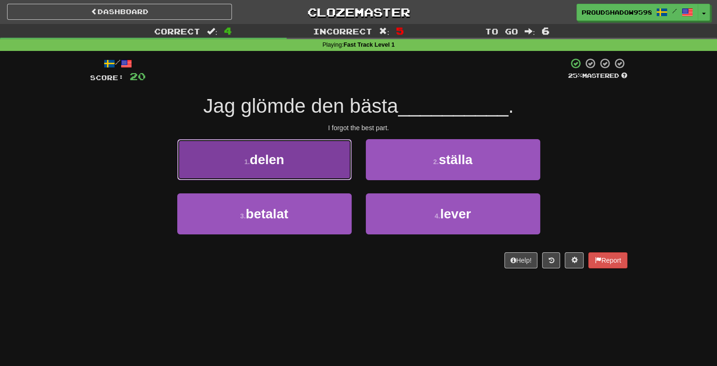
click at [330, 169] on button "1 . delen" at bounding box center [264, 159] width 174 height 41
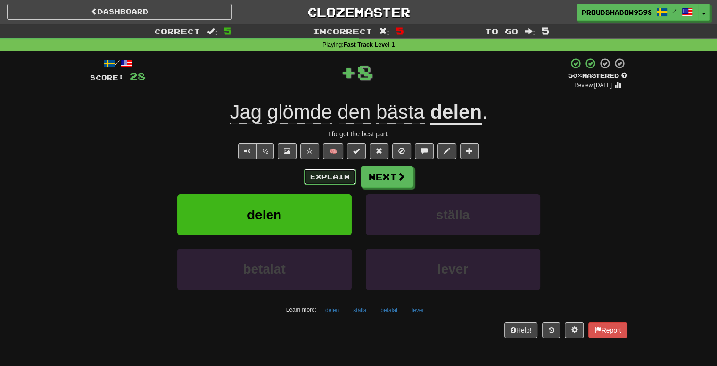
click at [340, 179] on button "Explain" at bounding box center [330, 177] width 52 height 16
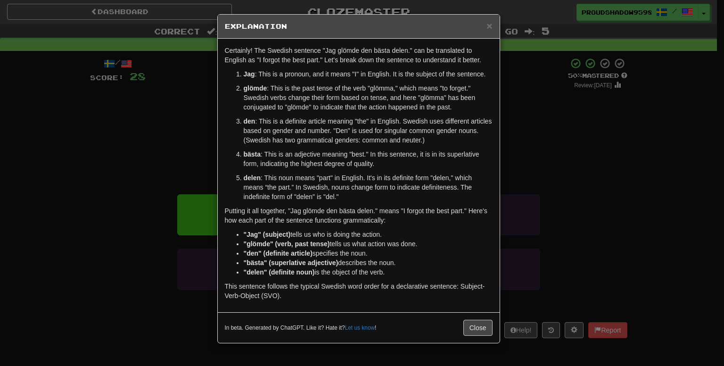
click at [518, 161] on div "× Explanation Certainly! The Swedish sentence "Jag glömde den bästa delen." can…" at bounding box center [362, 183] width 724 height 366
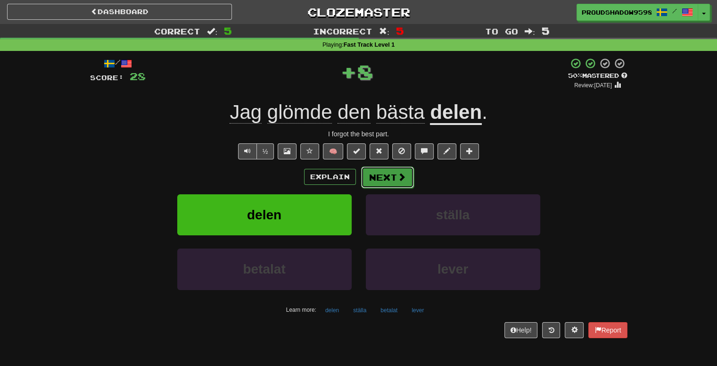
click at [393, 176] on button "Next" at bounding box center [387, 177] width 53 height 22
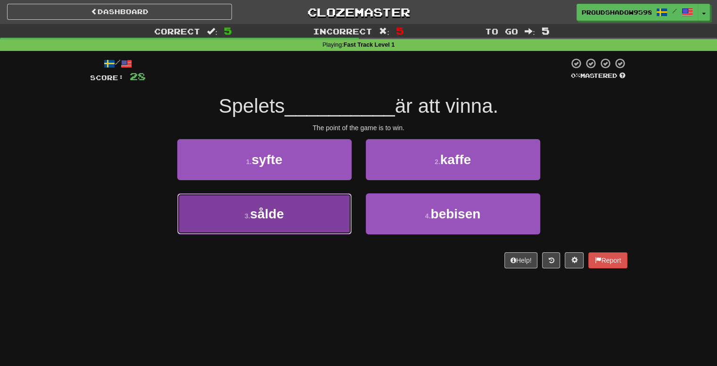
click at [320, 219] on button "3 . sålde" at bounding box center [264, 213] width 174 height 41
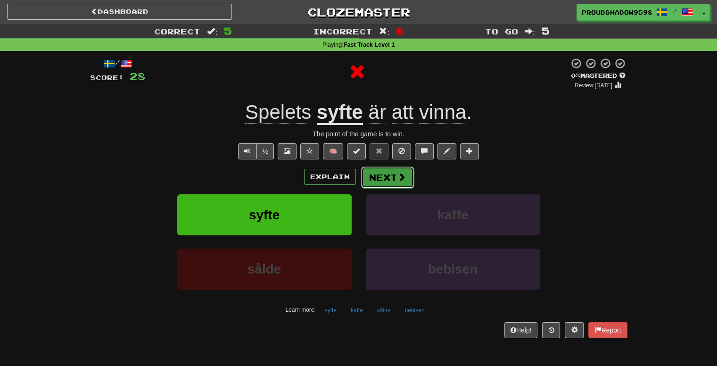
click at [378, 180] on button "Next" at bounding box center [387, 177] width 53 height 22
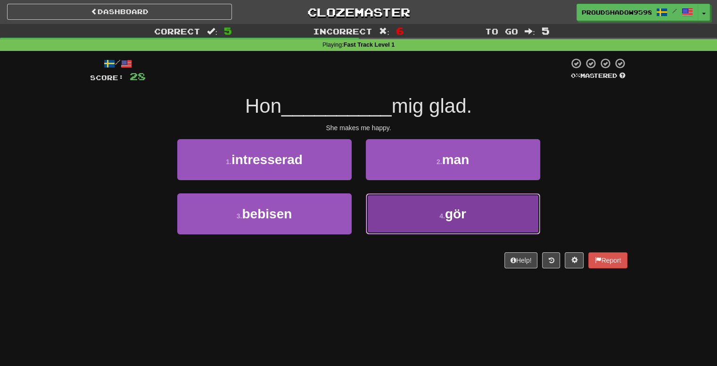
click at [390, 218] on button "4 . gör" at bounding box center [453, 213] width 174 height 41
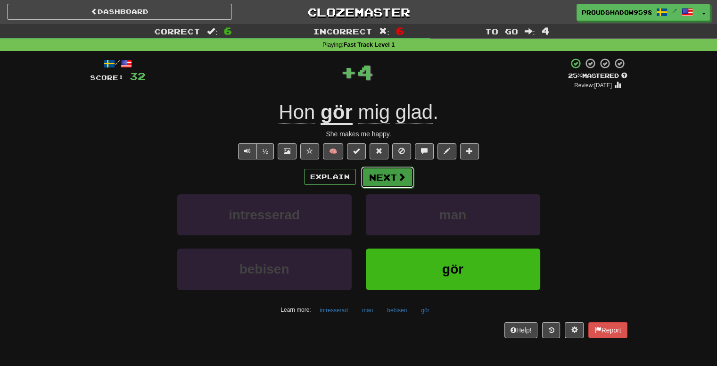
click at [376, 180] on button "Next" at bounding box center [387, 177] width 53 height 22
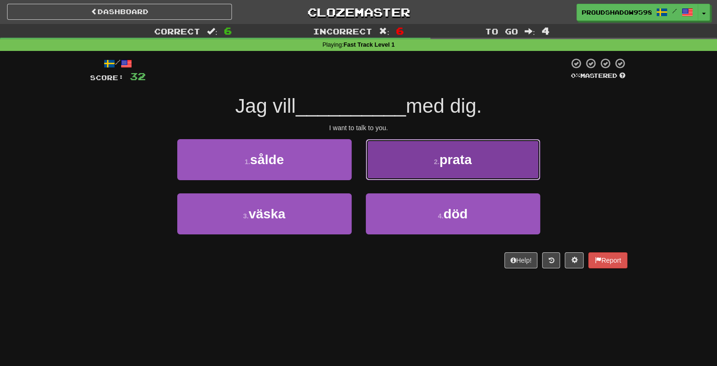
click at [398, 170] on button "2 . prata" at bounding box center [453, 159] width 174 height 41
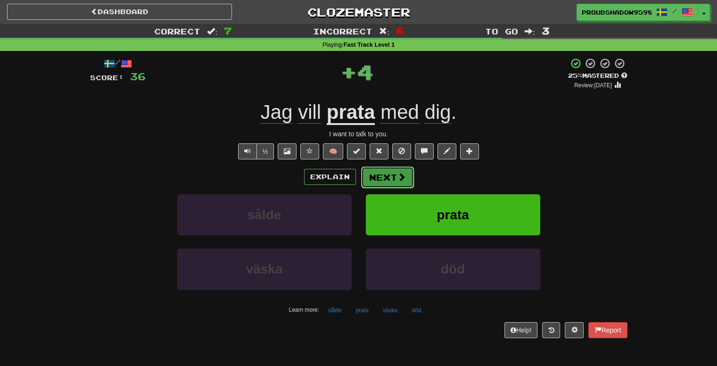
click at [368, 178] on button "Next" at bounding box center [387, 177] width 53 height 22
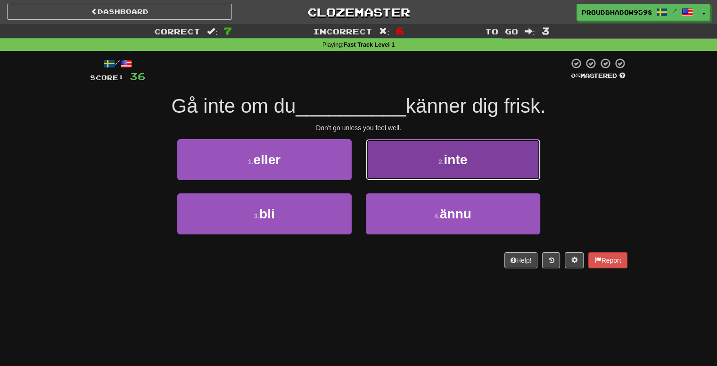
click at [384, 175] on button "2 . inte" at bounding box center [453, 159] width 174 height 41
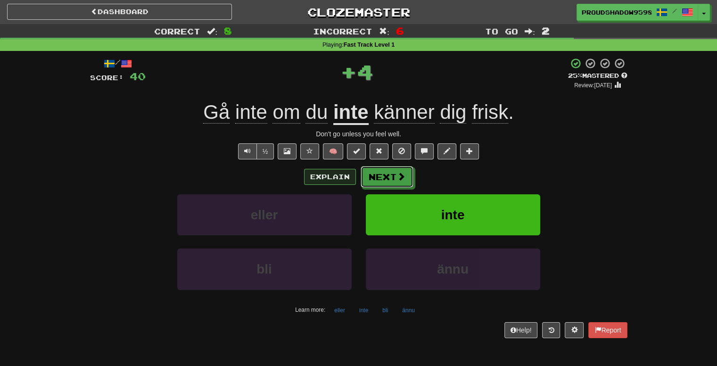
drag, startPoint x: 371, startPoint y: 176, endPoint x: 348, endPoint y: 178, distance: 22.2
click at [348, 178] on div "Explain Next" at bounding box center [359, 177] width 538 height 22
click at [390, 174] on button "Next" at bounding box center [387, 177] width 53 height 22
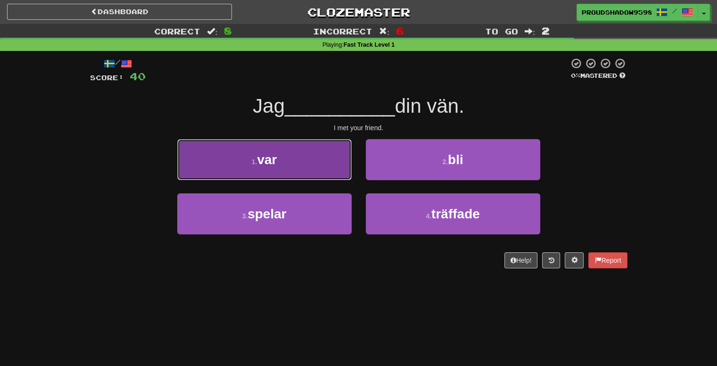
click at [341, 177] on button "1 . var" at bounding box center [264, 159] width 174 height 41
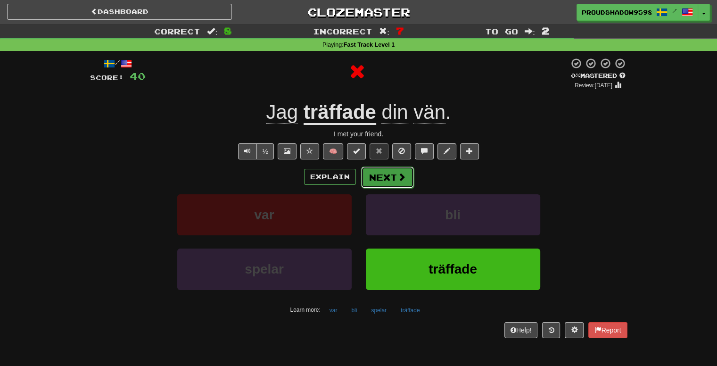
click at [381, 175] on button "Next" at bounding box center [387, 177] width 53 height 22
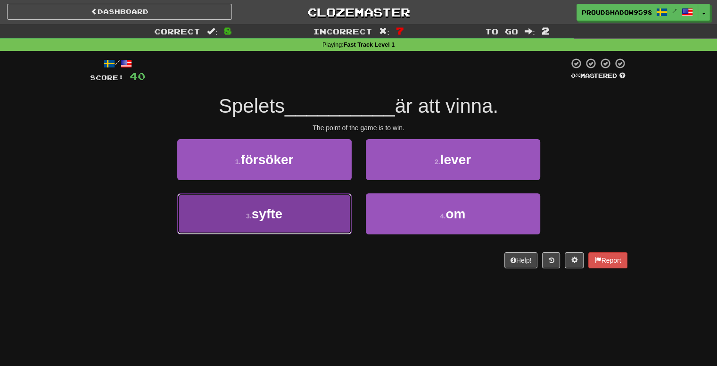
click at [331, 215] on button "3 . syfte" at bounding box center [264, 213] width 174 height 41
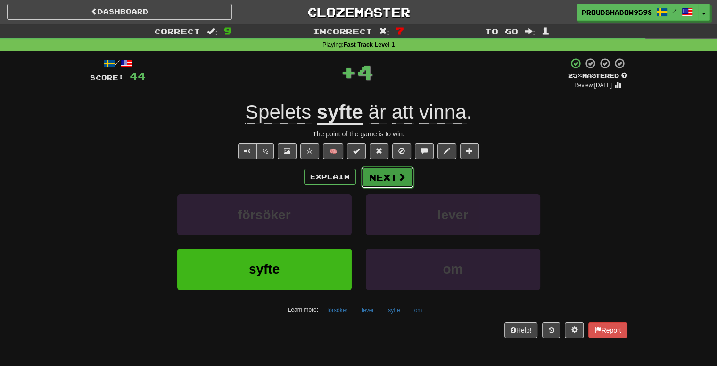
click at [386, 182] on button "Next" at bounding box center [387, 177] width 53 height 22
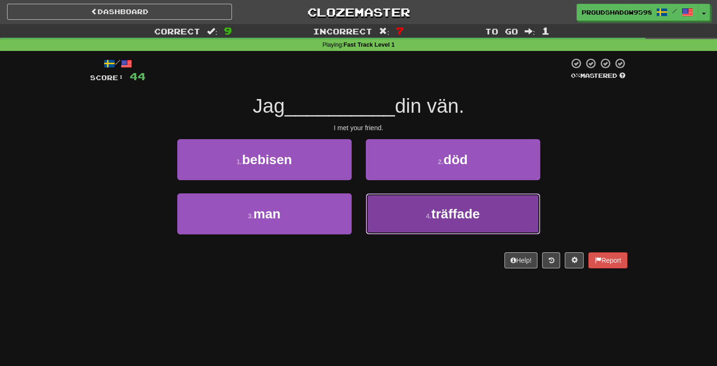
click at [371, 204] on button "4 . träffade" at bounding box center [453, 213] width 174 height 41
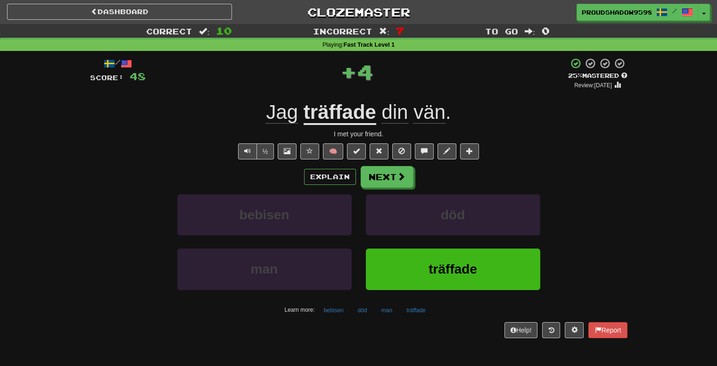
click at [371, 187] on div "Explain Next bebisen död man träffade Learn more: bebisen död man träffade" at bounding box center [359, 241] width 538 height 151
click at [373, 178] on button "Next" at bounding box center [387, 177] width 53 height 22
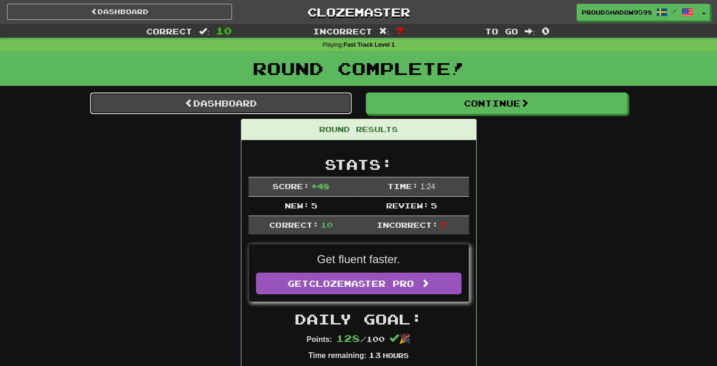
click at [313, 108] on link "Dashboard" at bounding box center [221, 103] width 262 height 22
